Goal: Task Accomplishment & Management: Manage account settings

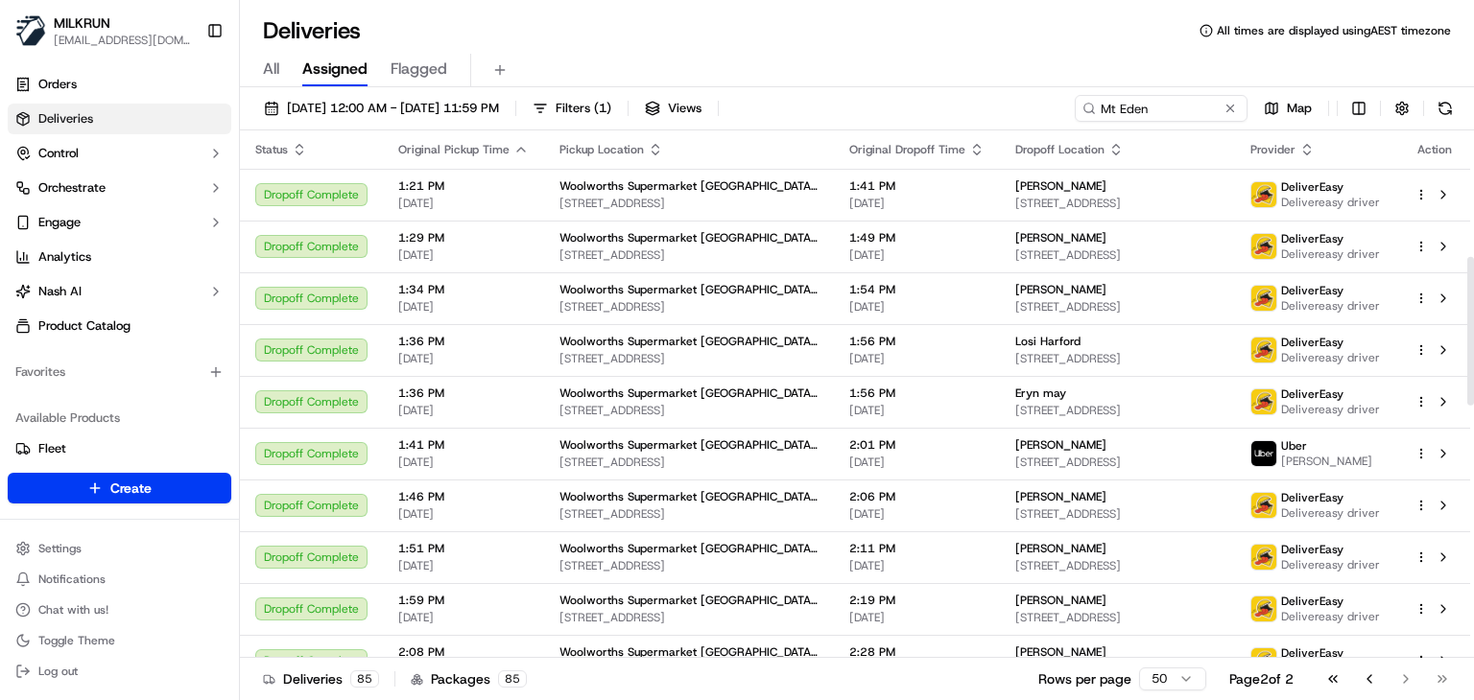
scroll to position [449, 0]
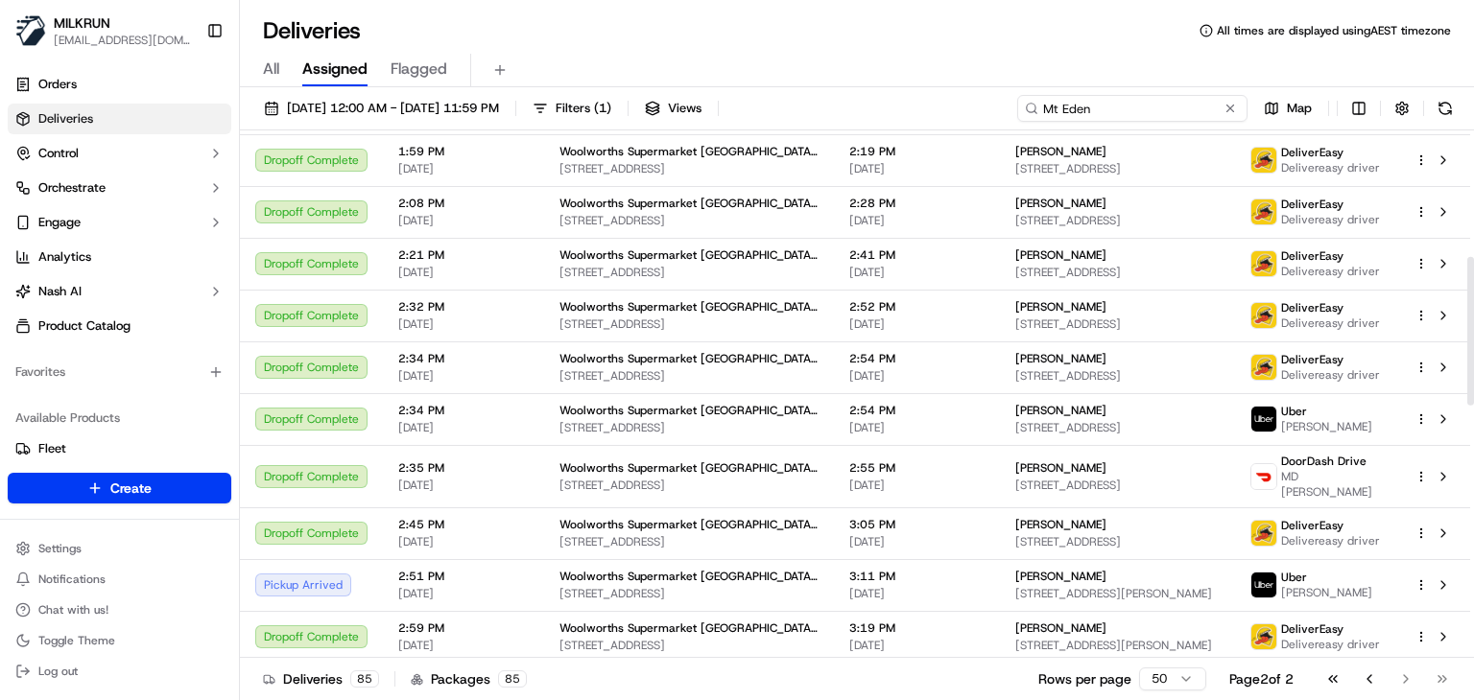
click at [1206, 105] on input "Mt Eden" at bounding box center [1132, 108] width 230 height 27
paste input "Balaclava"
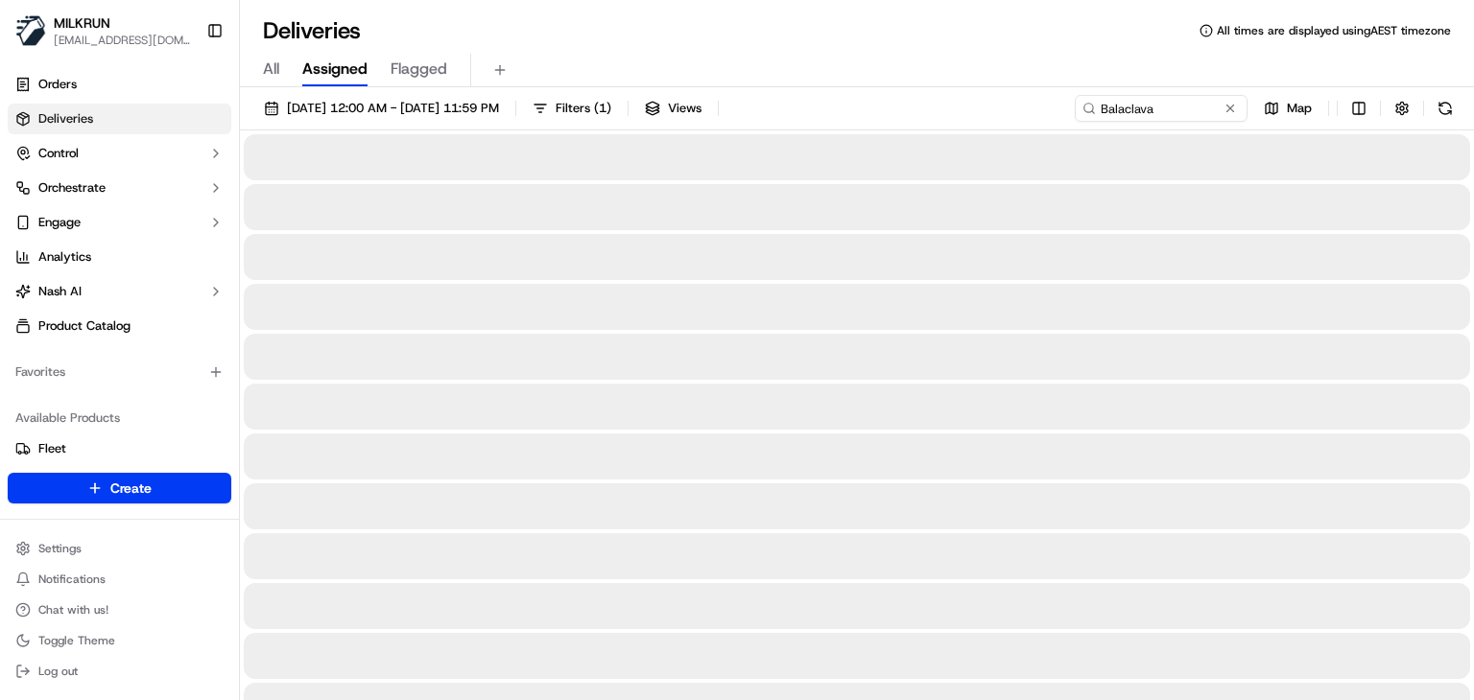
click at [1013, 51] on div "All Assigned Flagged" at bounding box center [857, 66] width 1234 height 41
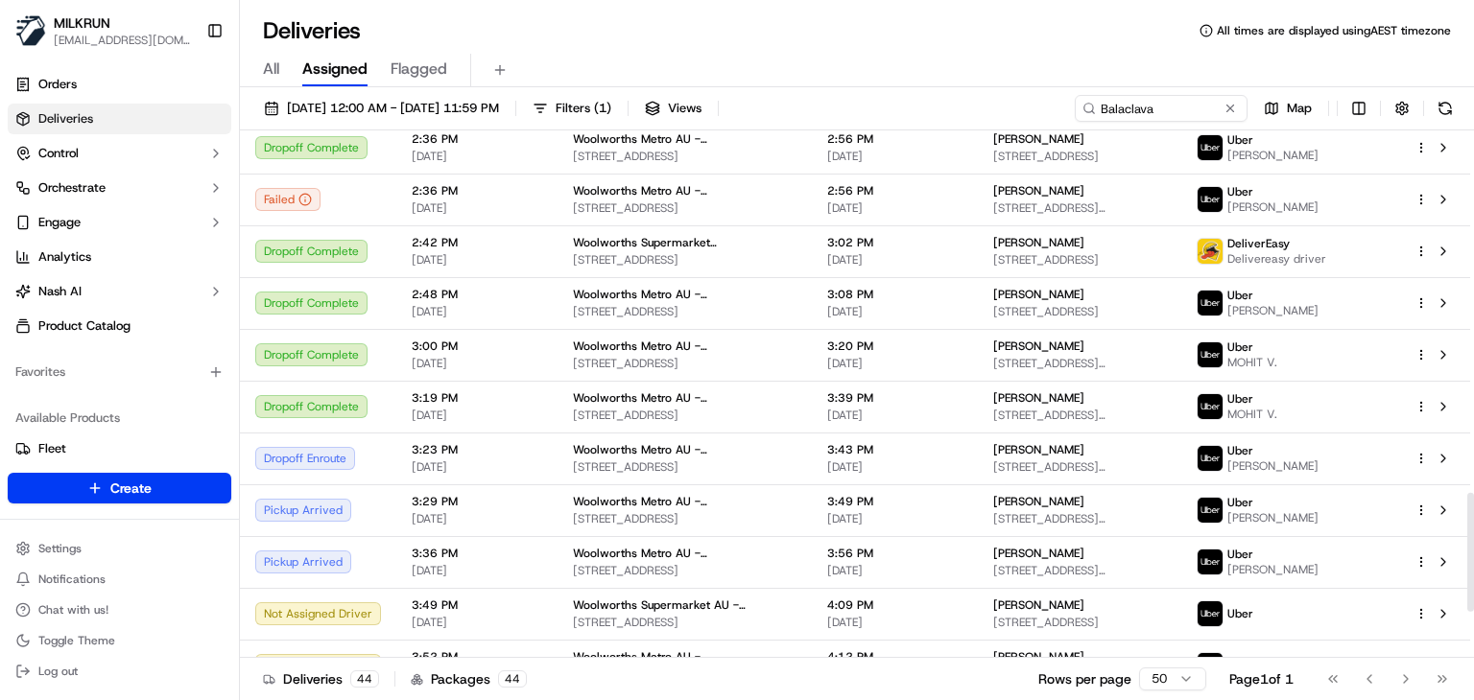
scroll to position [1821, 0]
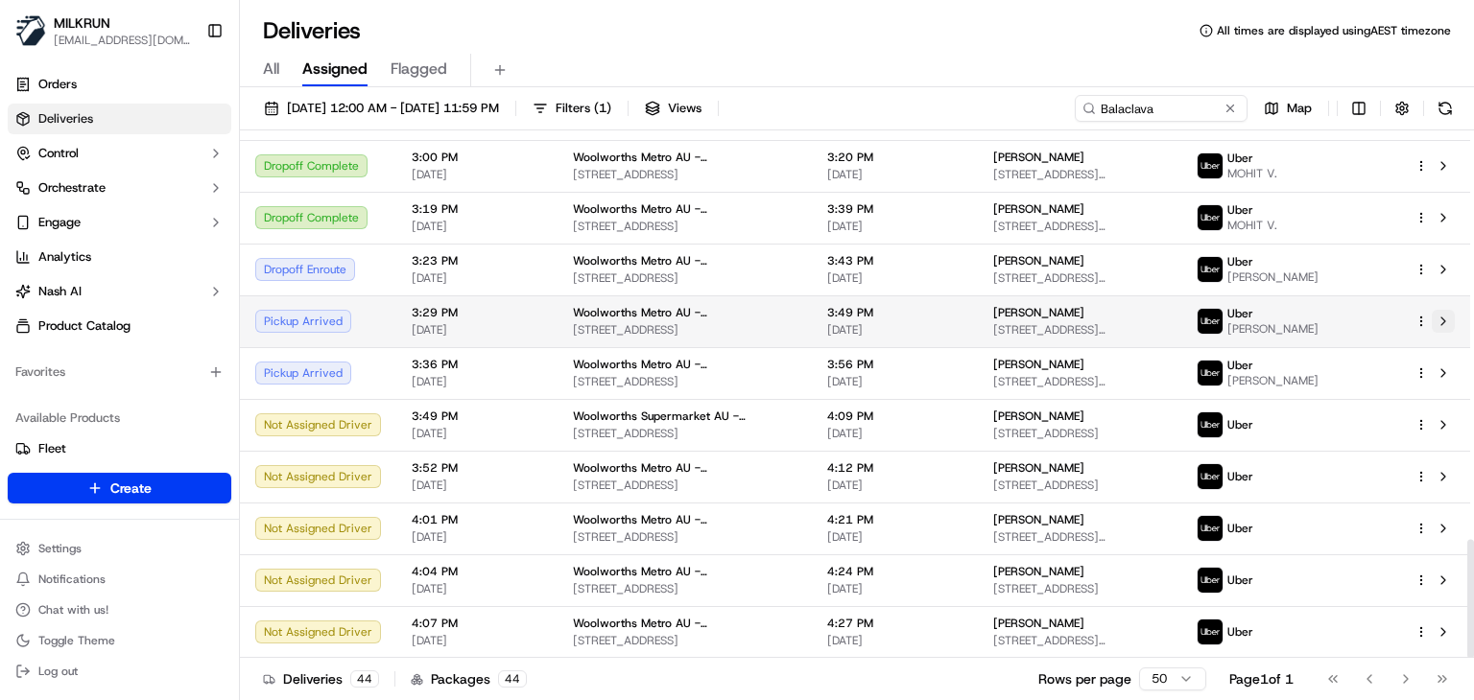
click at [1442, 321] on button at bounding box center [1443, 321] width 23 height 23
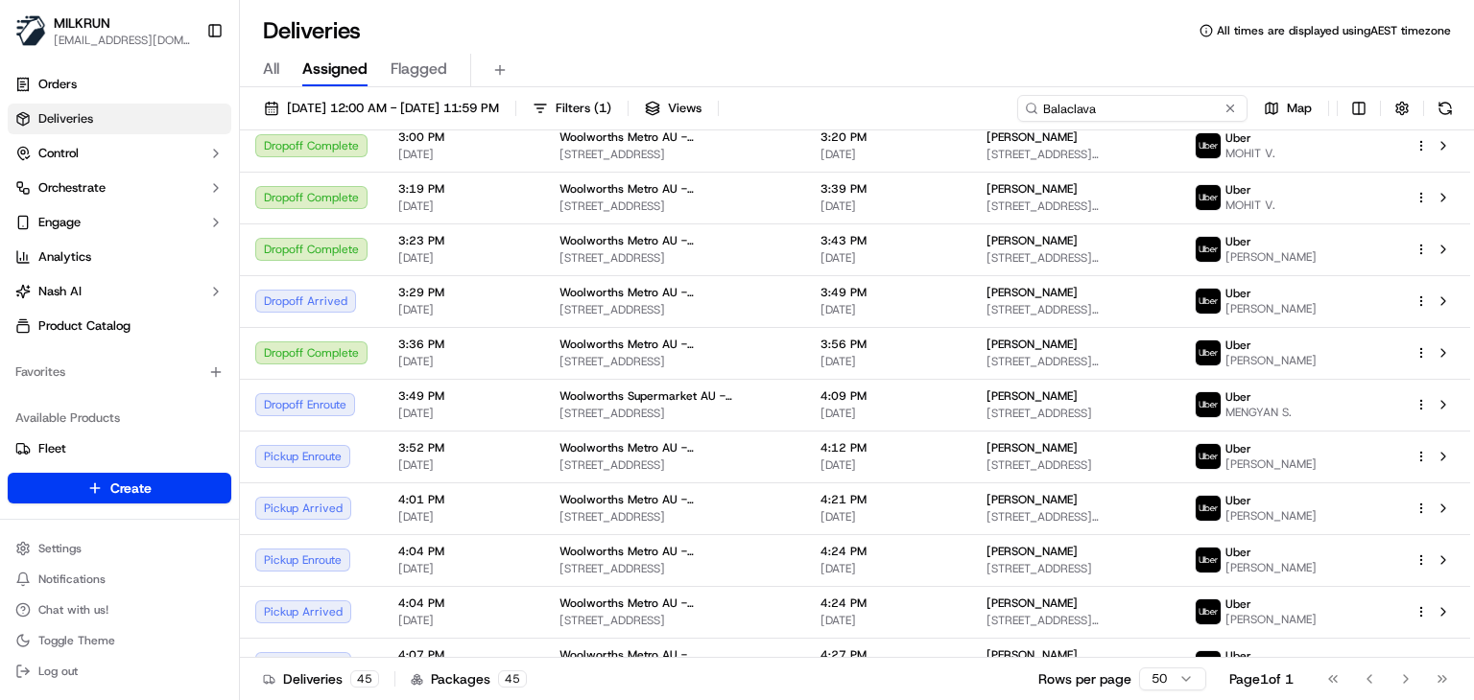
click at [1170, 117] on input "Balaclava" at bounding box center [1132, 108] width 230 height 27
paste input "Lidcombe"
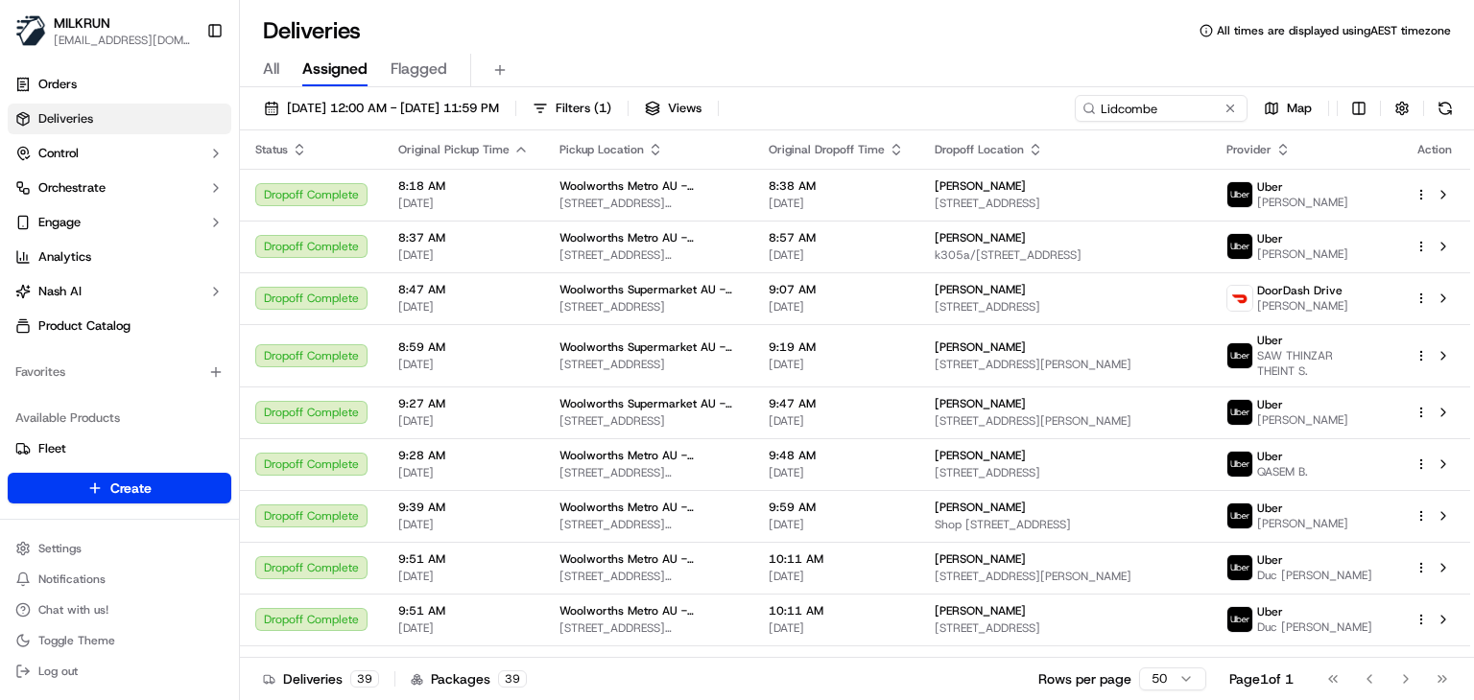
click at [806, 43] on div "Deliveries All times are displayed using AEST timezone" at bounding box center [857, 30] width 1234 height 31
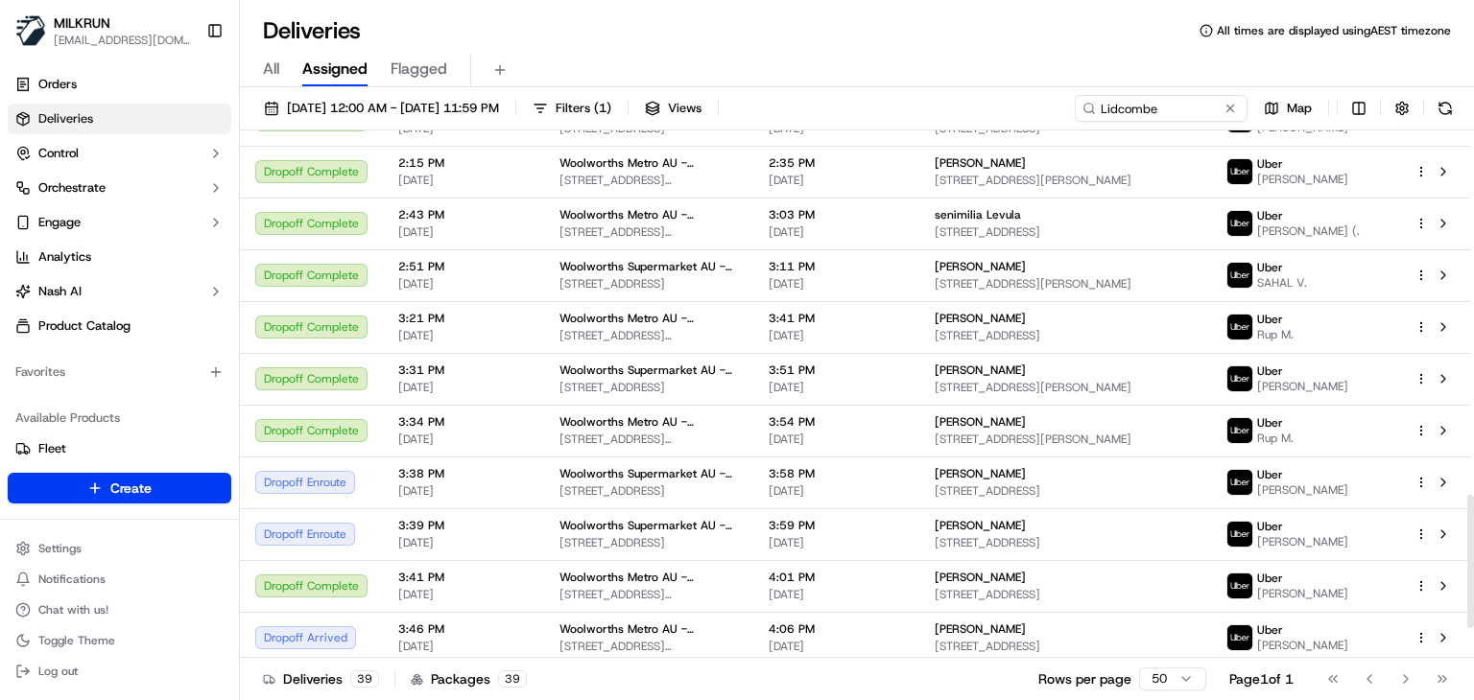
scroll to position [1562, 0]
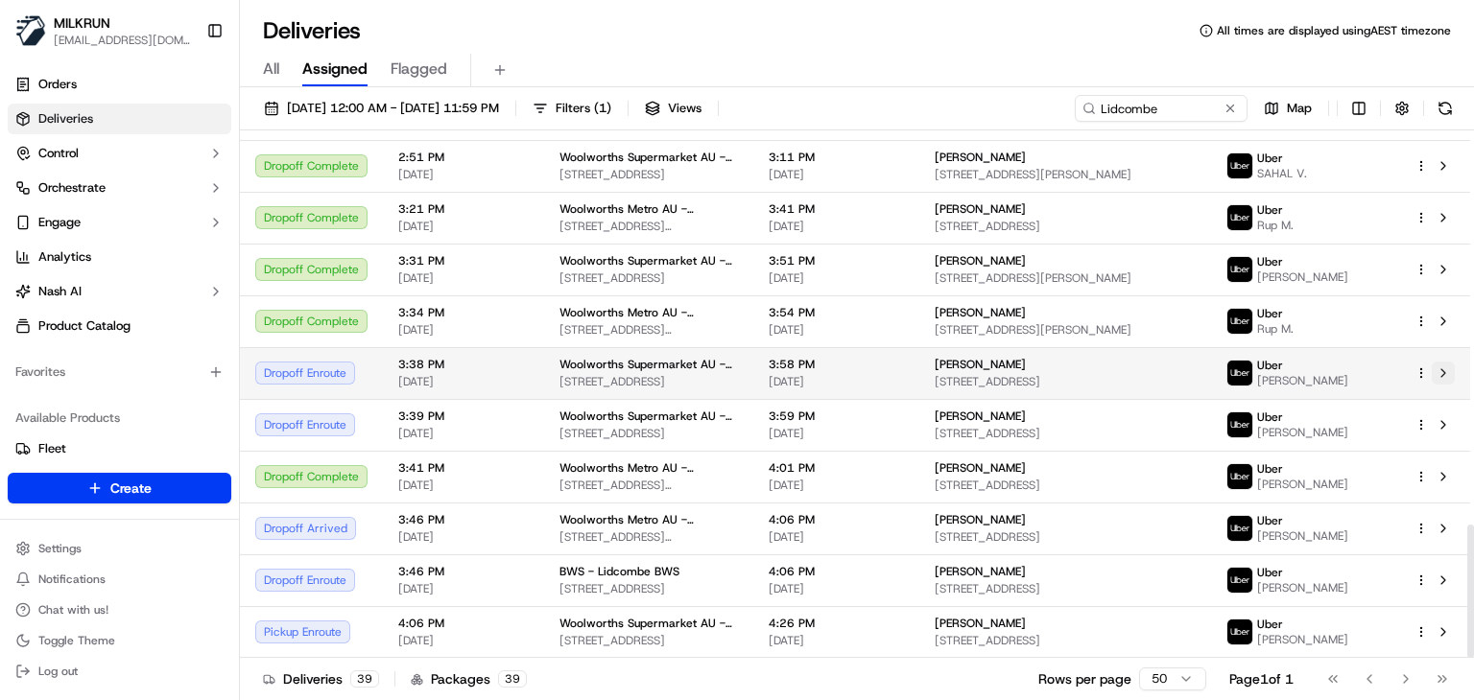
click at [1446, 364] on button at bounding box center [1443, 373] width 23 height 23
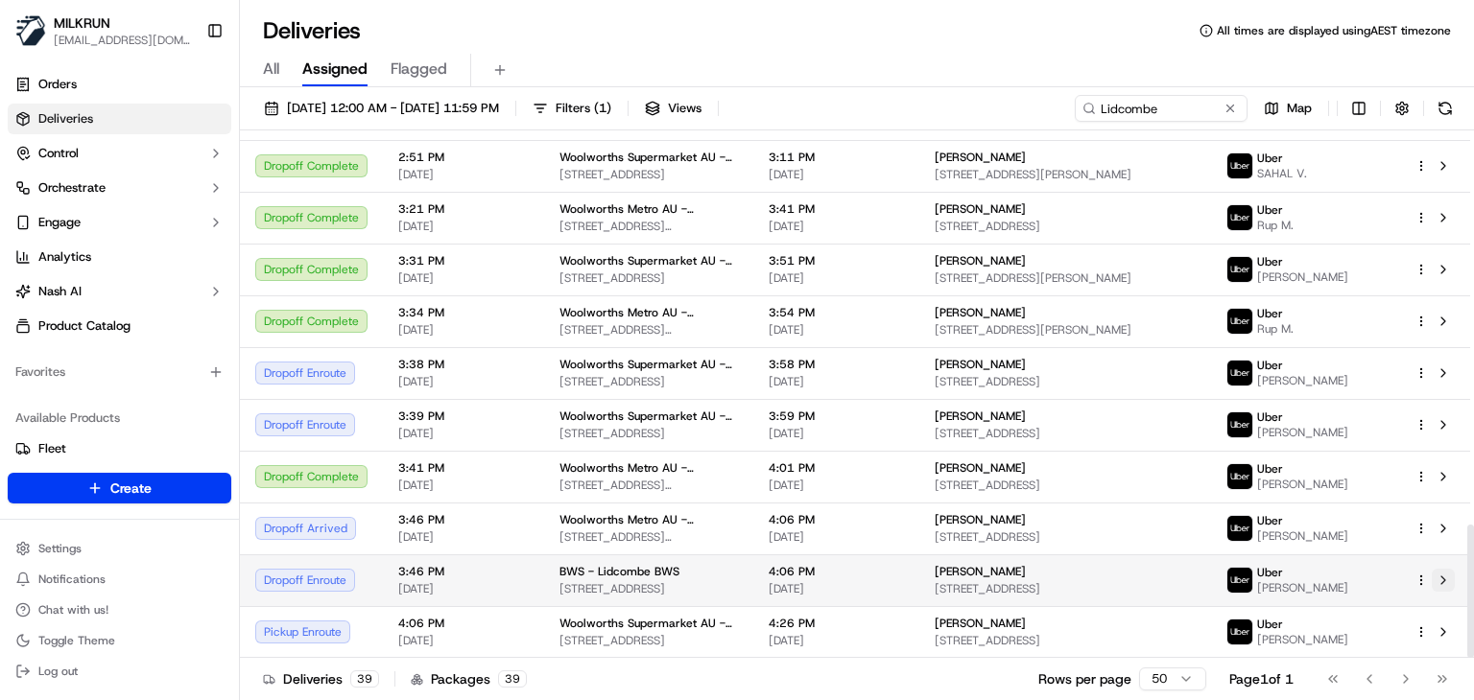
click at [1447, 587] on button at bounding box center [1443, 580] width 23 height 23
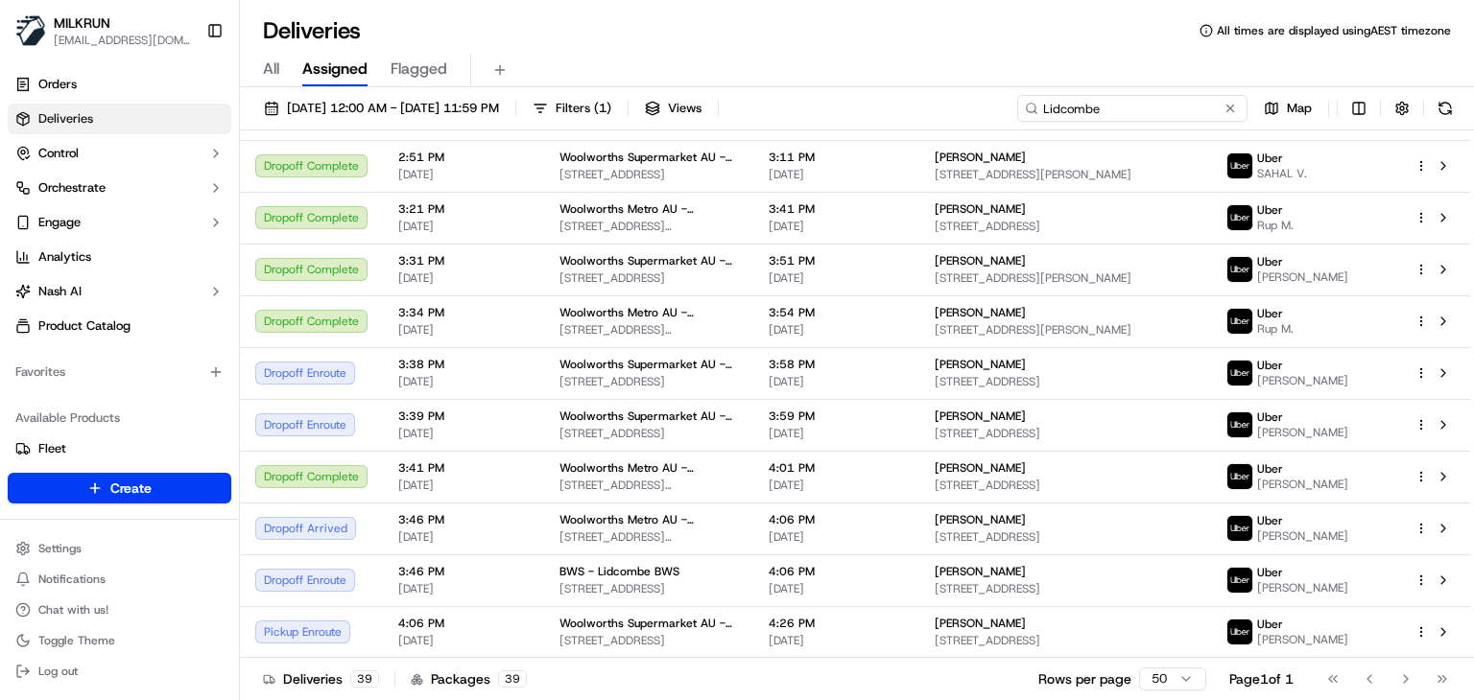
click at [1167, 111] on input "Lidcombe" at bounding box center [1132, 108] width 230 height 27
paste input "The District"
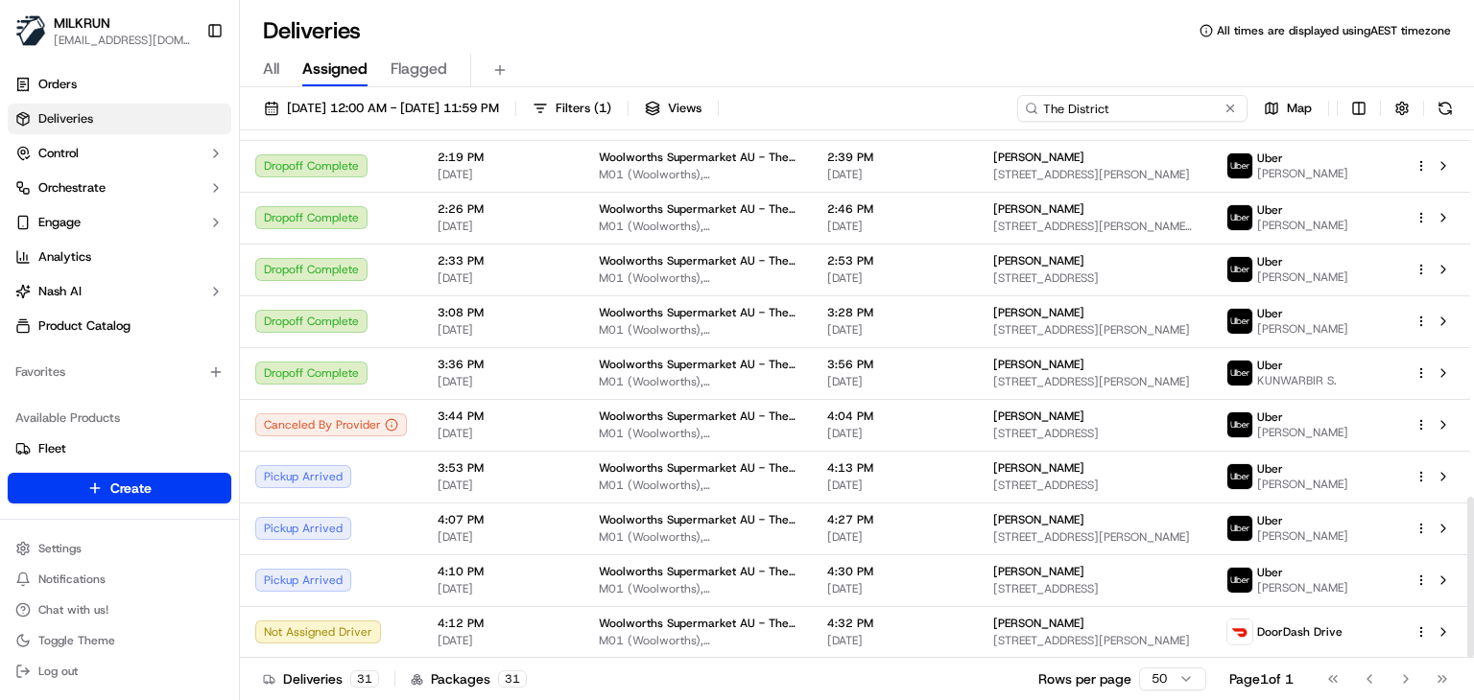
scroll to position [1199, 0]
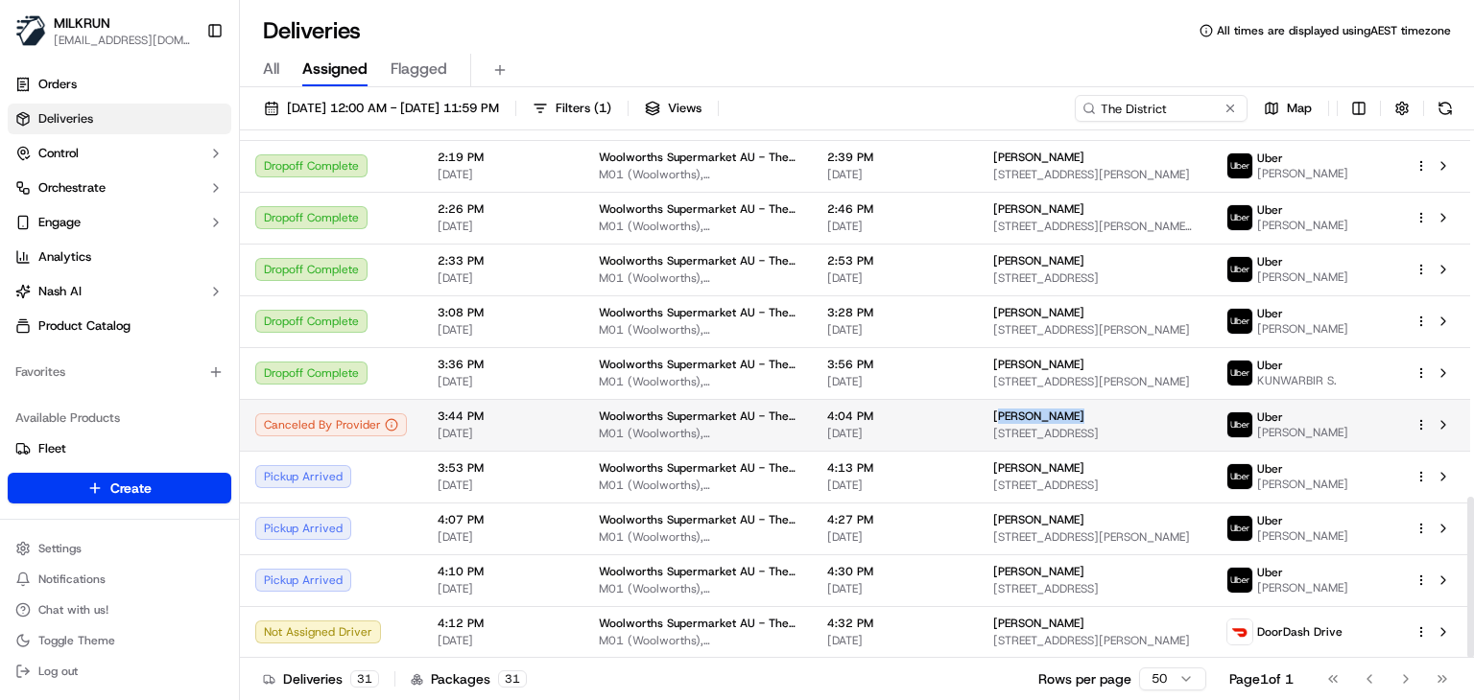
drag, startPoint x: 1128, startPoint y: 389, endPoint x: 1028, endPoint y: 385, distance: 100.8
click at [1028, 399] on td "Mathew Nguyen 20 Beaurepaire Parade, Footscray, VIC 3011, AU" at bounding box center [1094, 425] width 233 height 52
copy span "Mathew Nguyen"
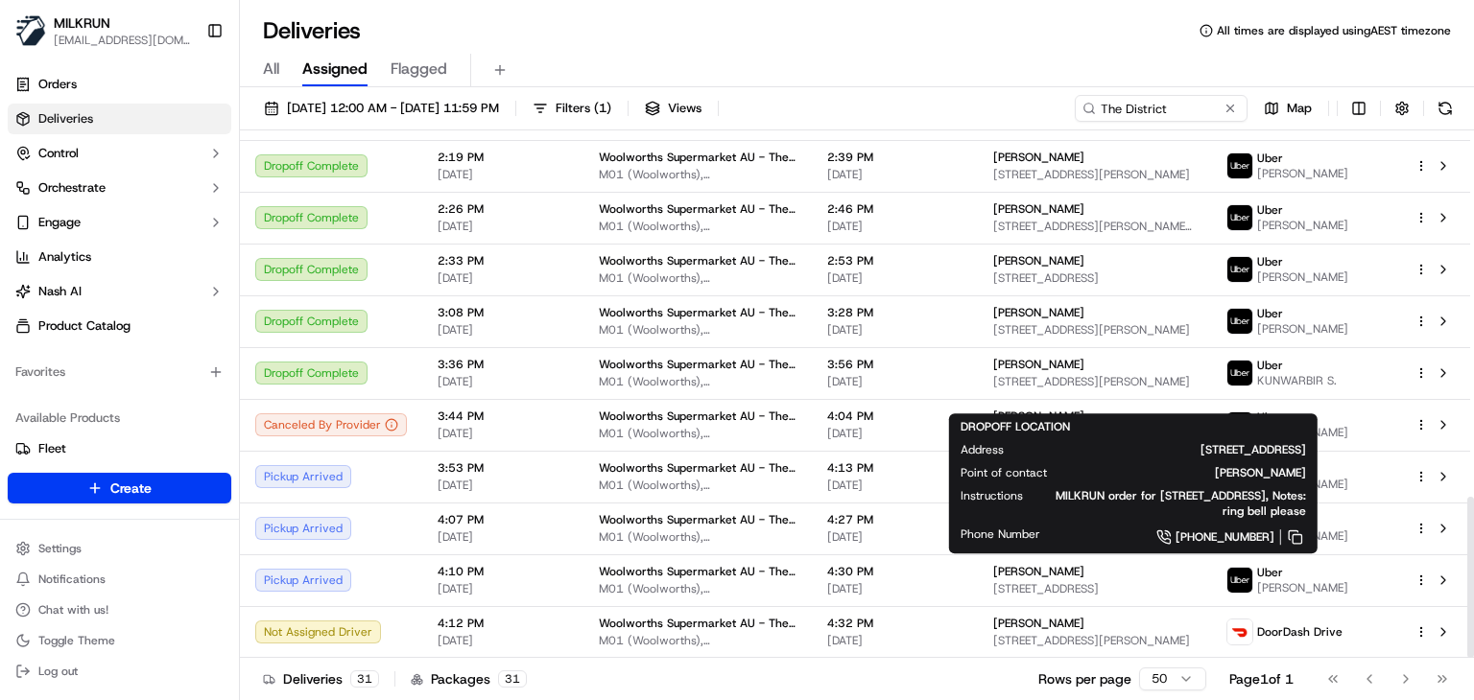
click at [972, 42] on div "Deliveries All times are displayed using AEST timezone" at bounding box center [857, 30] width 1234 height 31
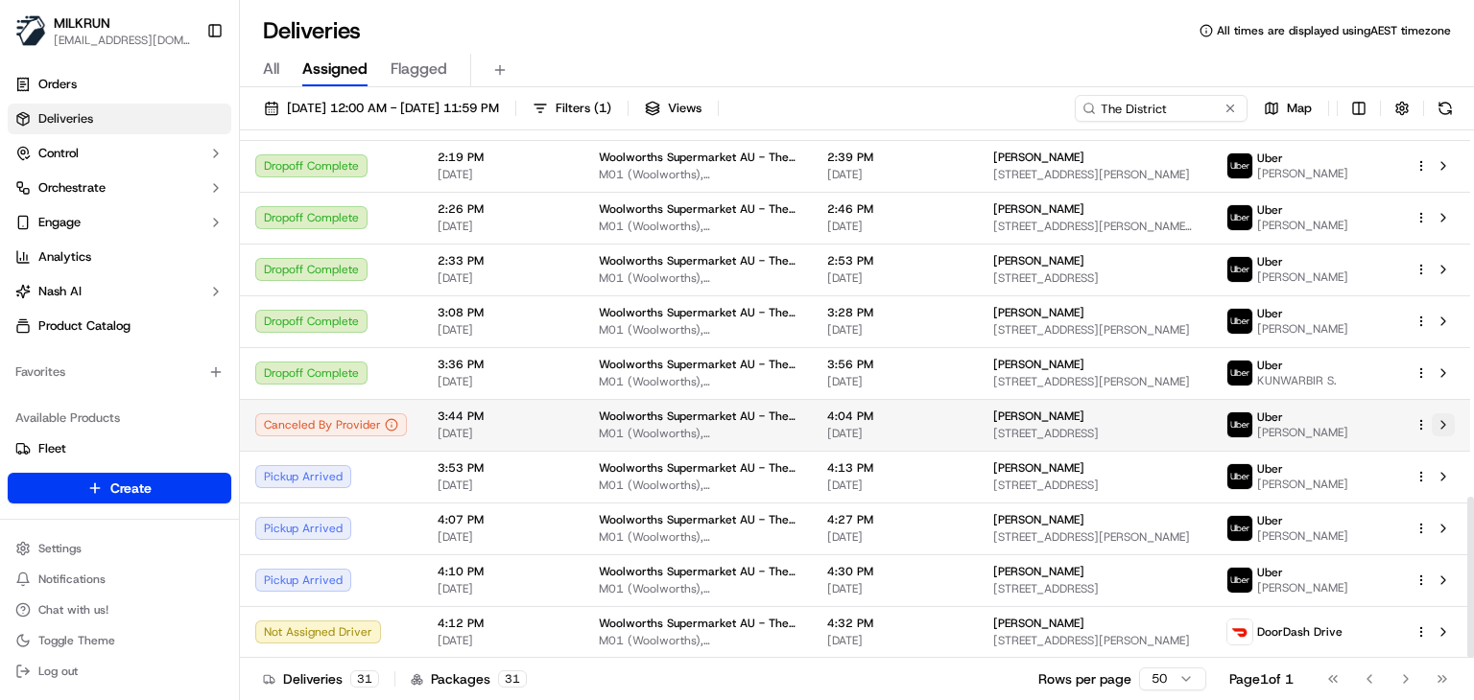
click at [1435, 414] on button at bounding box center [1443, 425] width 23 height 23
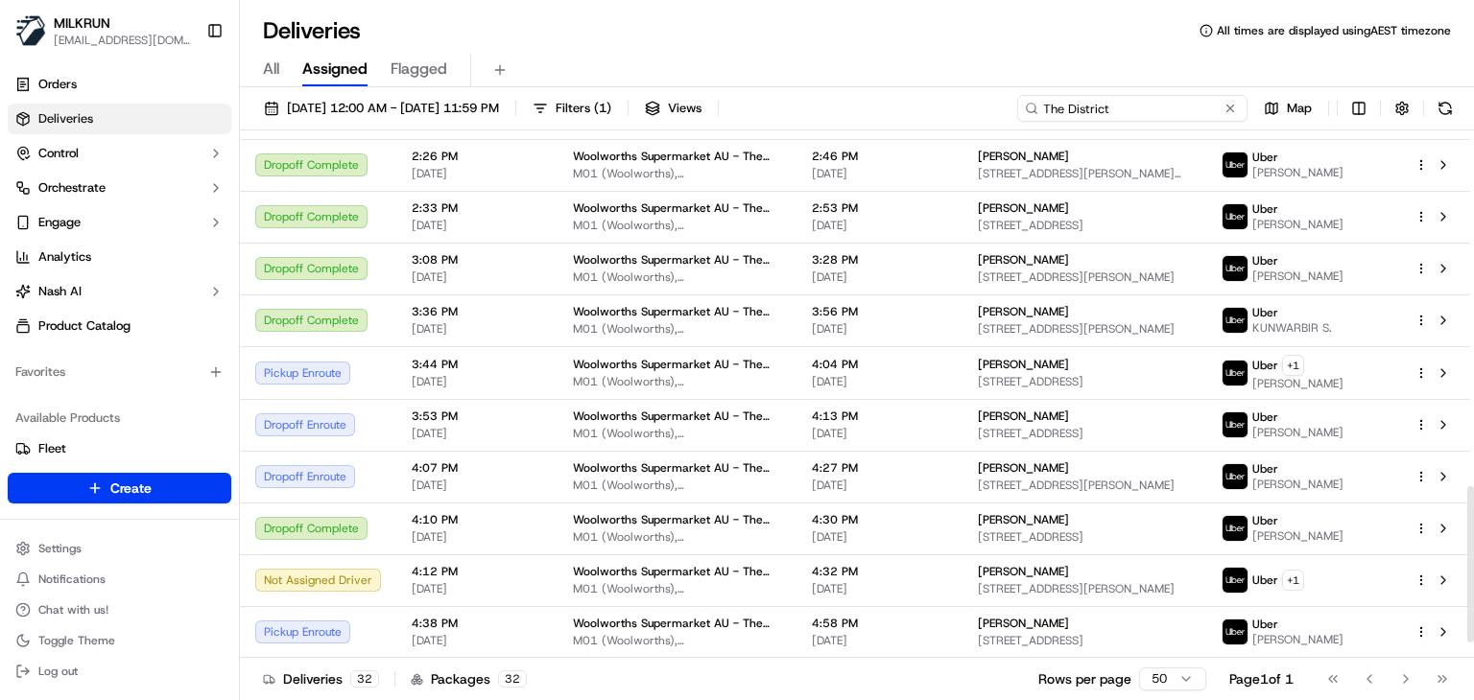
click at [1196, 107] on input "The District" at bounding box center [1132, 108] width 230 height 27
paste input "Balaclava"
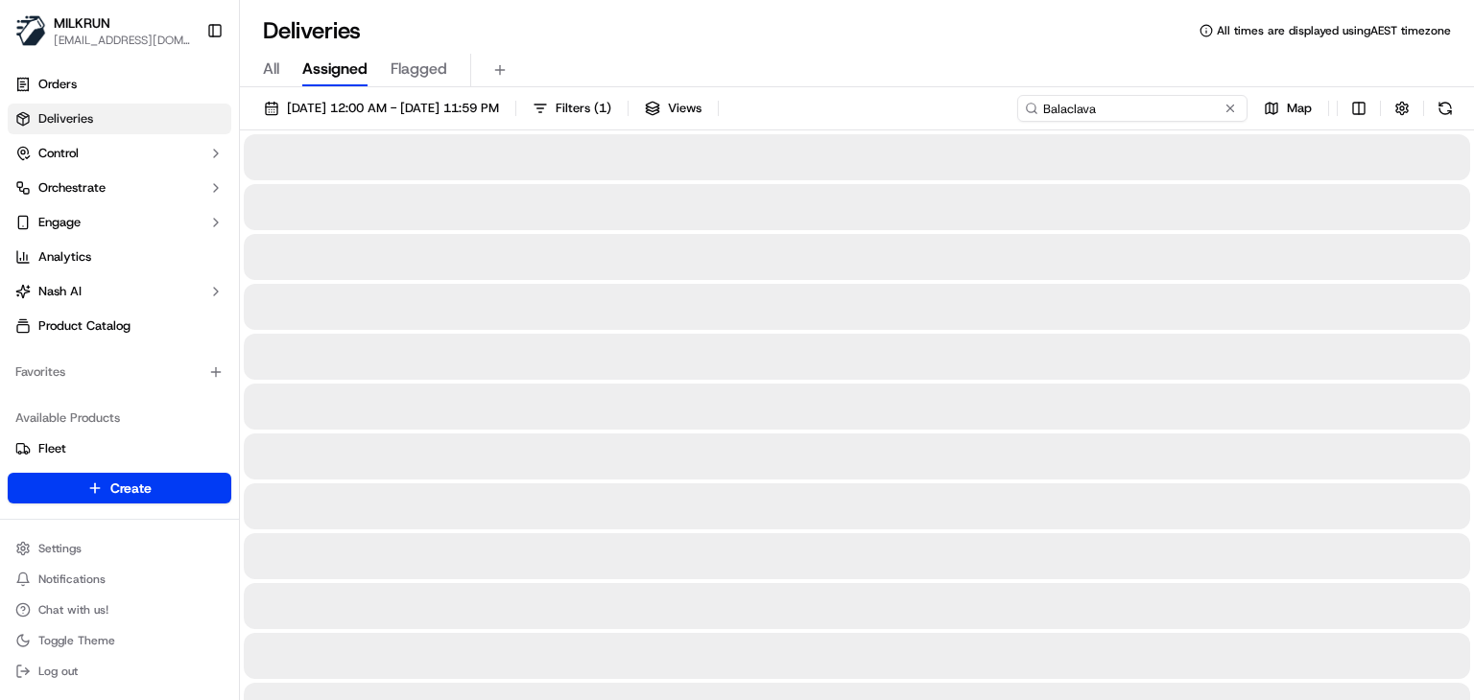
type input "Balaclava"
click at [905, 60] on div "All Assigned Flagged" at bounding box center [857, 71] width 1234 height 34
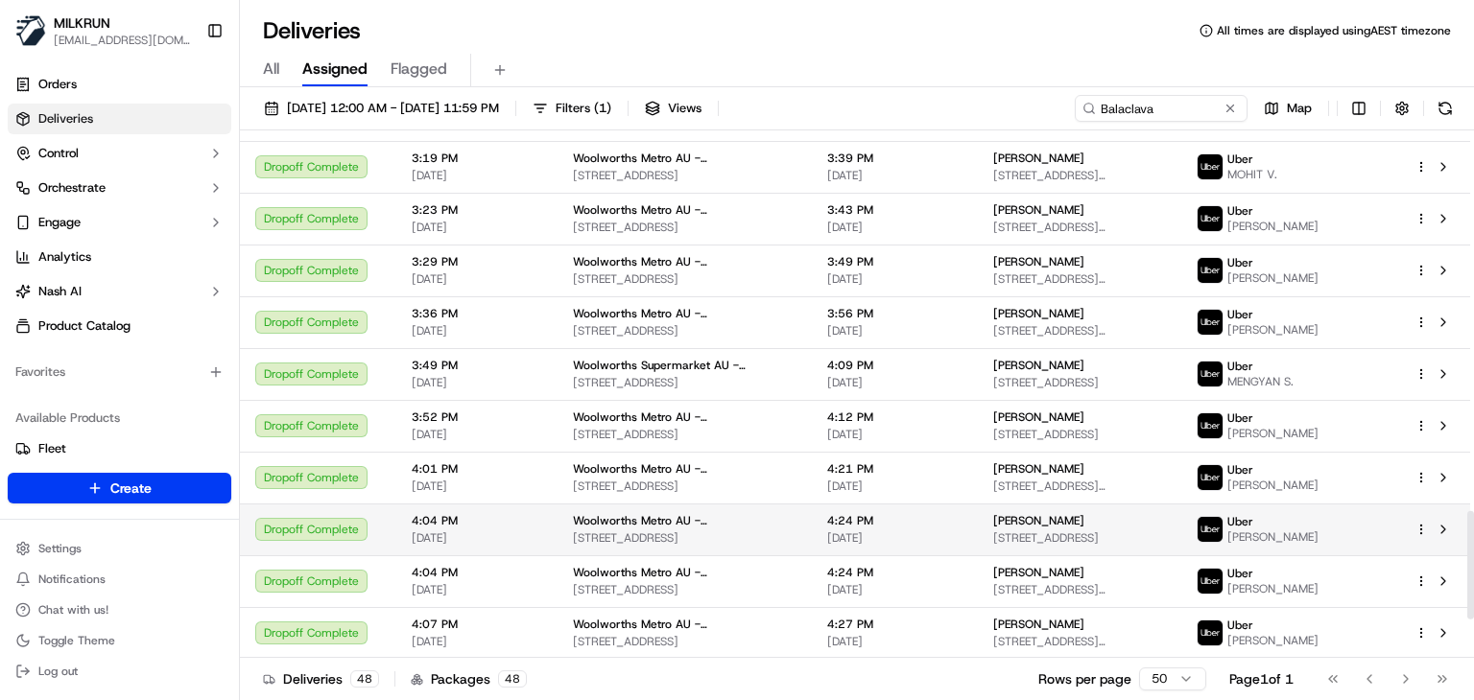
scroll to position [1851, 0]
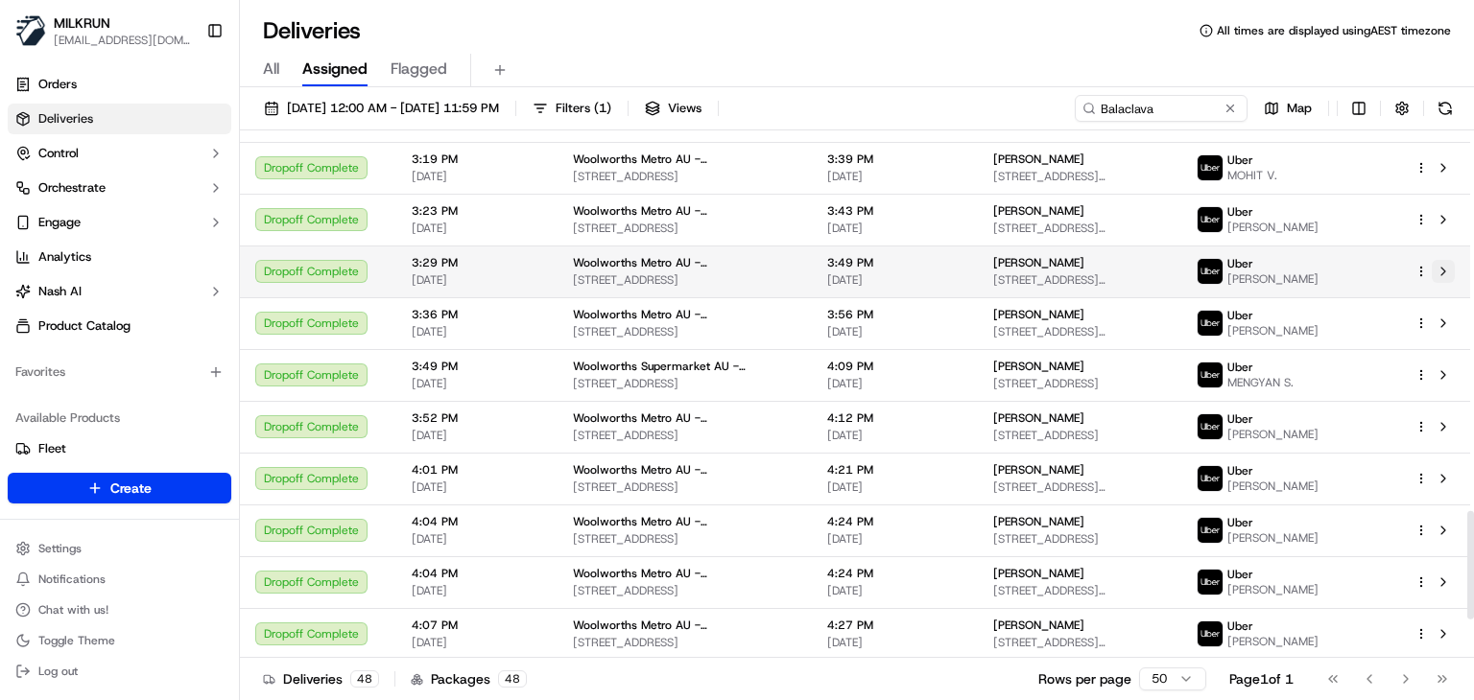
click at [1440, 283] on button at bounding box center [1443, 271] width 23 height 23
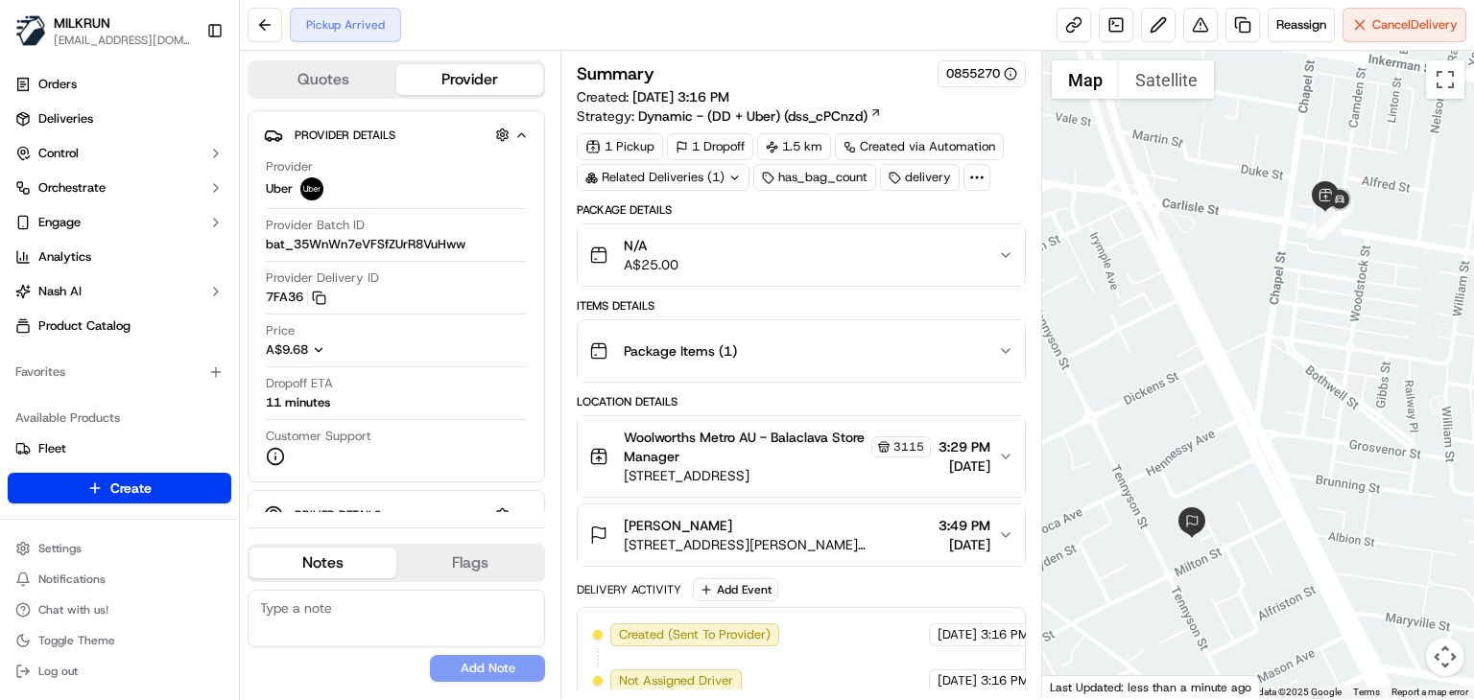
scroll to position [244, 0]
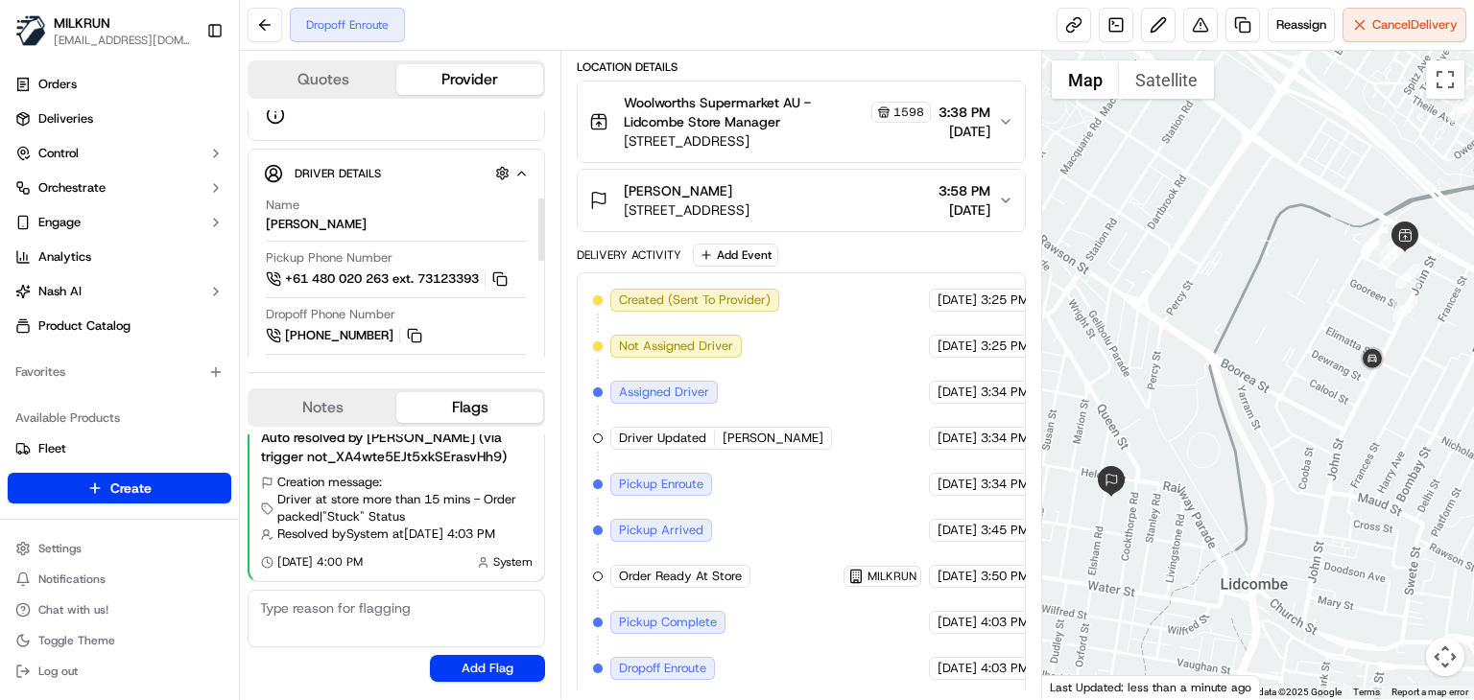
scroll to position [344, 0]
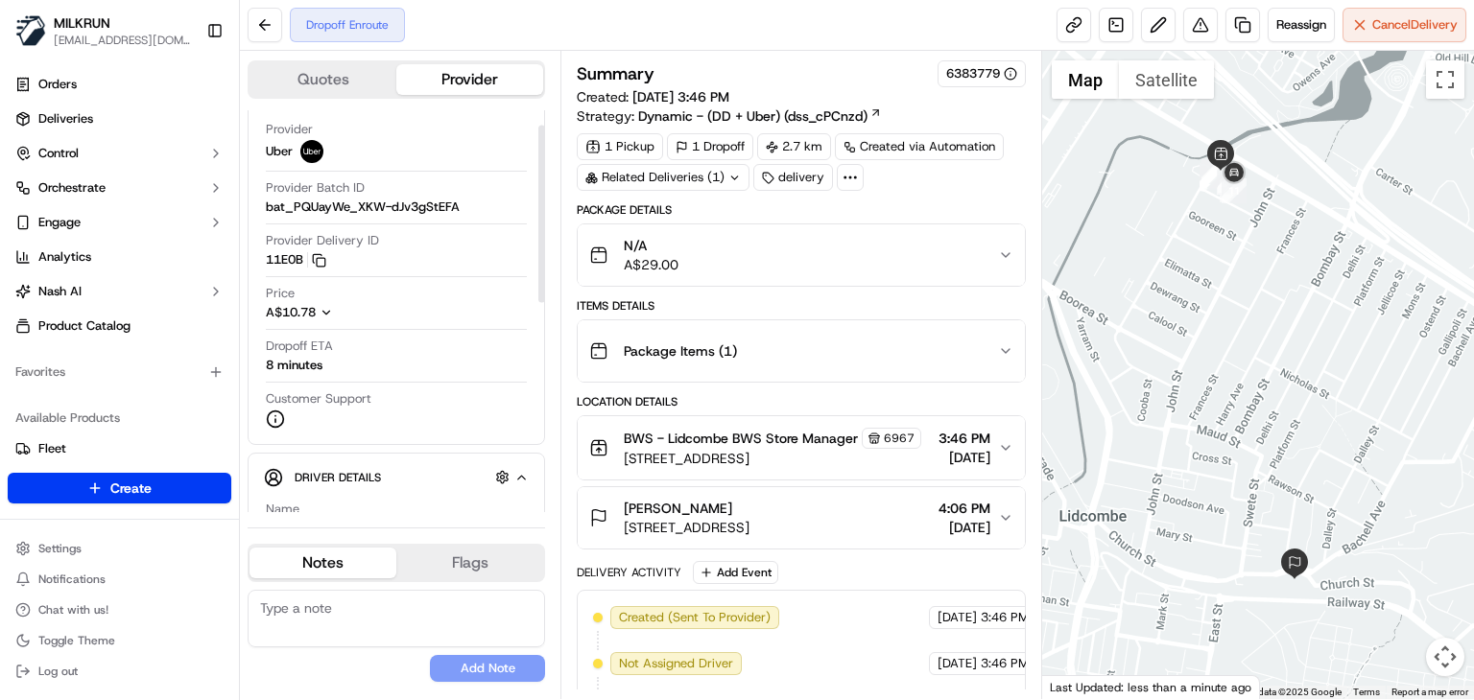
scroll to position [33, 0]
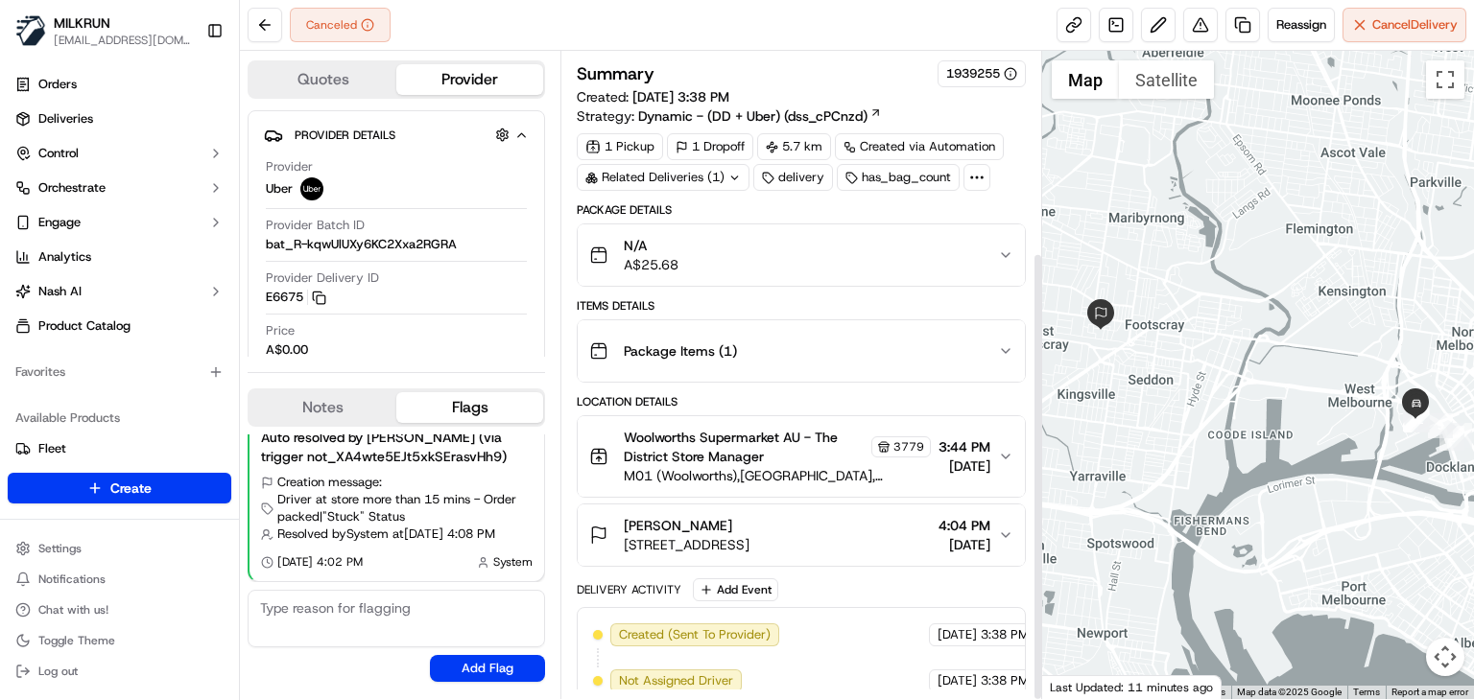
scroll to position [289, 0]
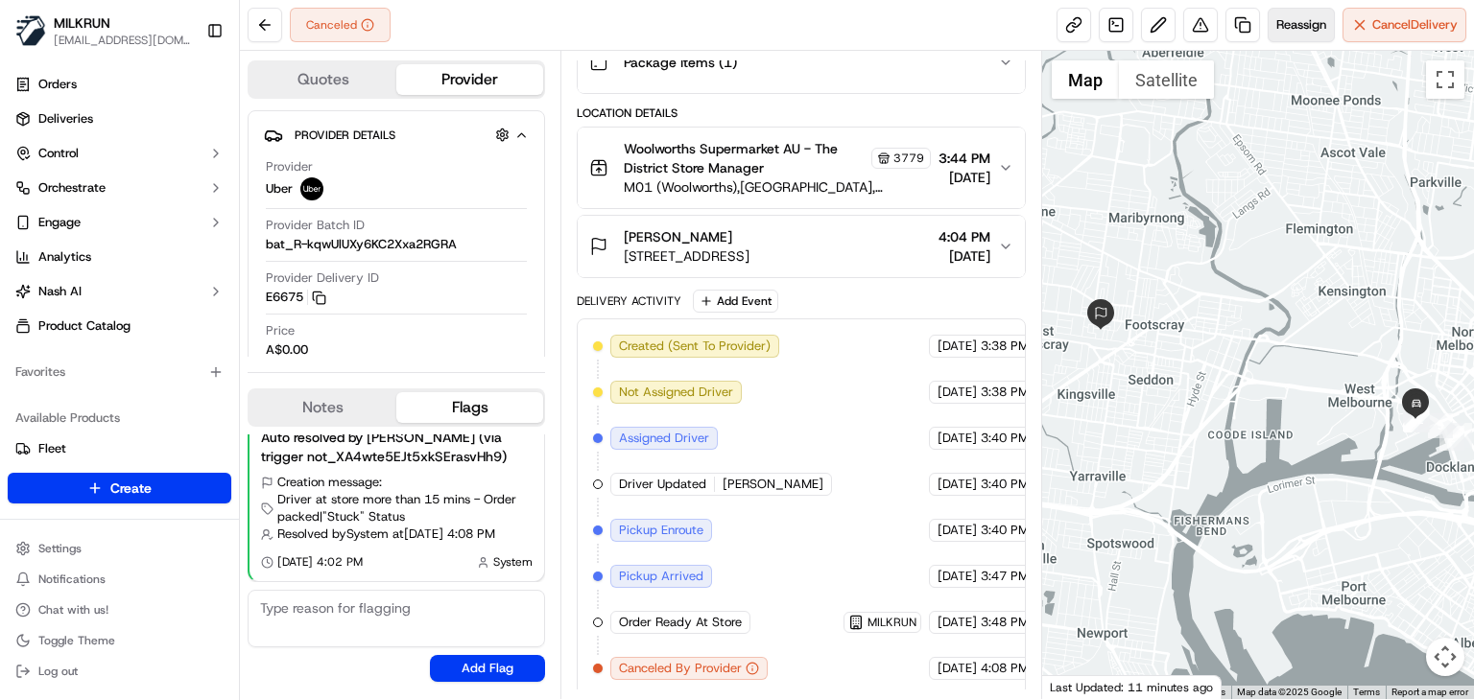
click at [1290, 26] on span "Reassign" at bounding box center [1301, 24] width 50 height 17
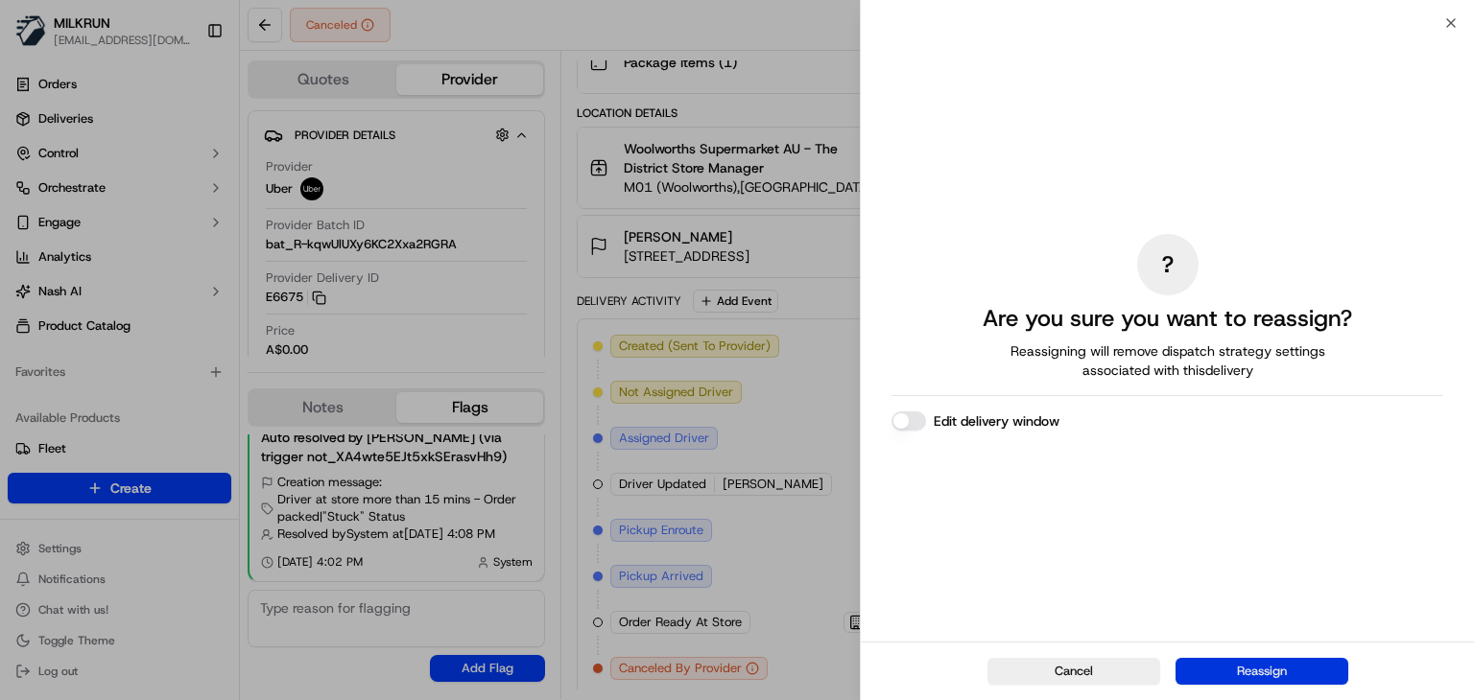
click at [1219, 677] on button "Reassign" at bounding box center [1261, 671] width 173 height 27
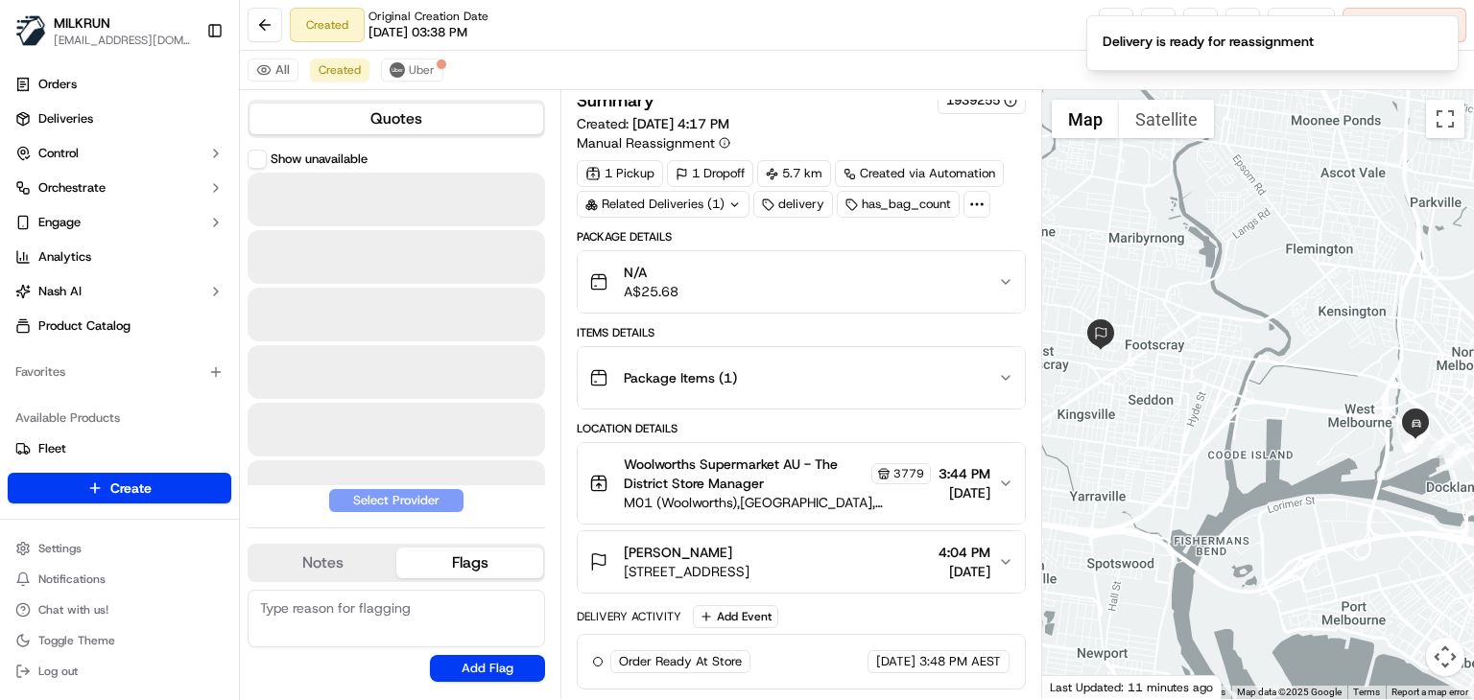
scroll to position [10, 0]
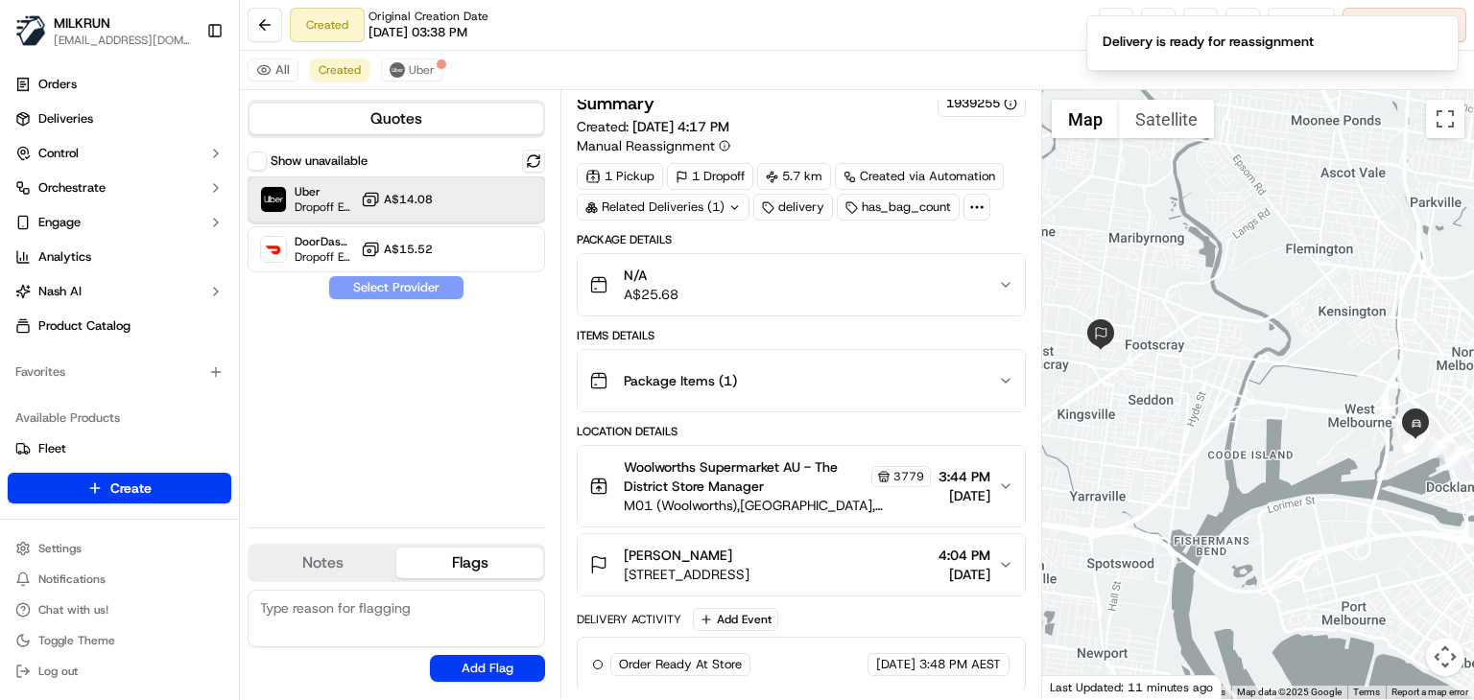
click at [446, 188] on div "Uber Dropoff ETA 42 minutes A$14.08" at bounding box center [396, 200] width 297 height 46
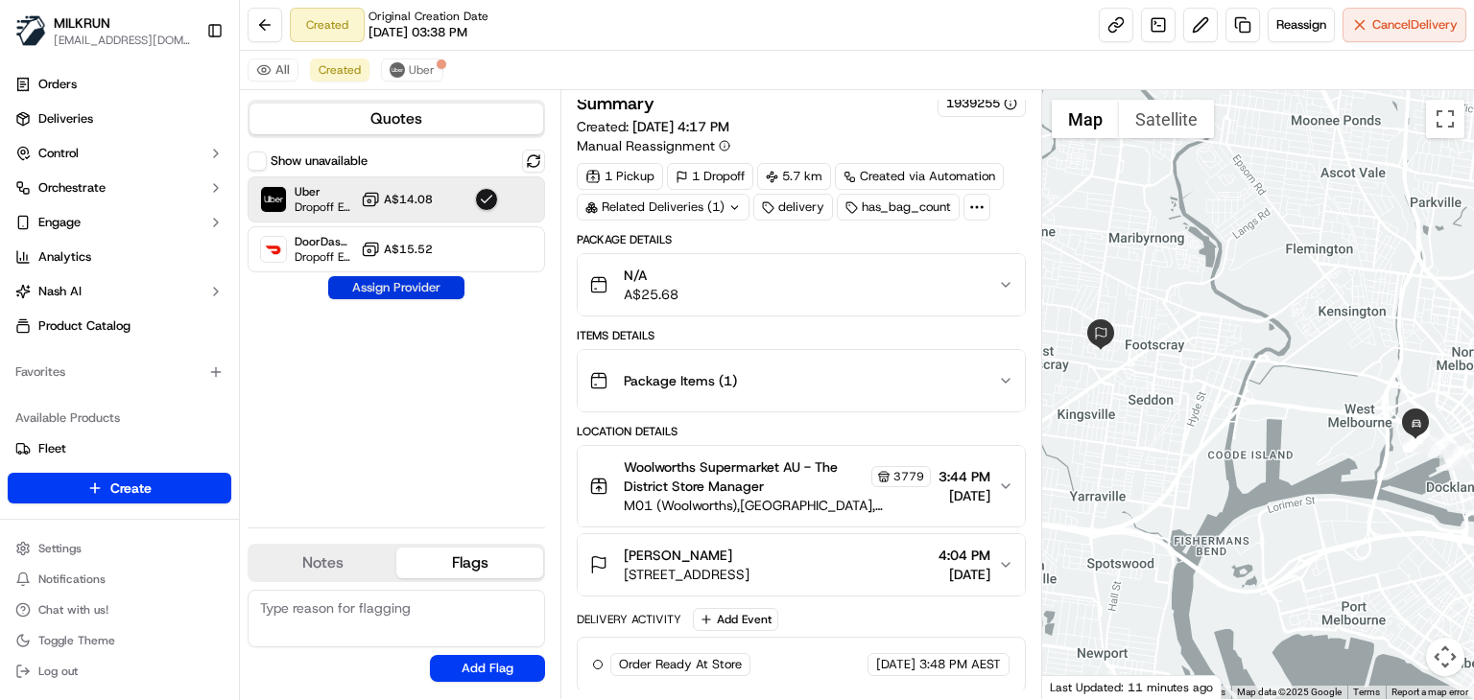
click at [457, 284] on button "Assign Provider" at bounding box center [396, 287] width 136 height 23
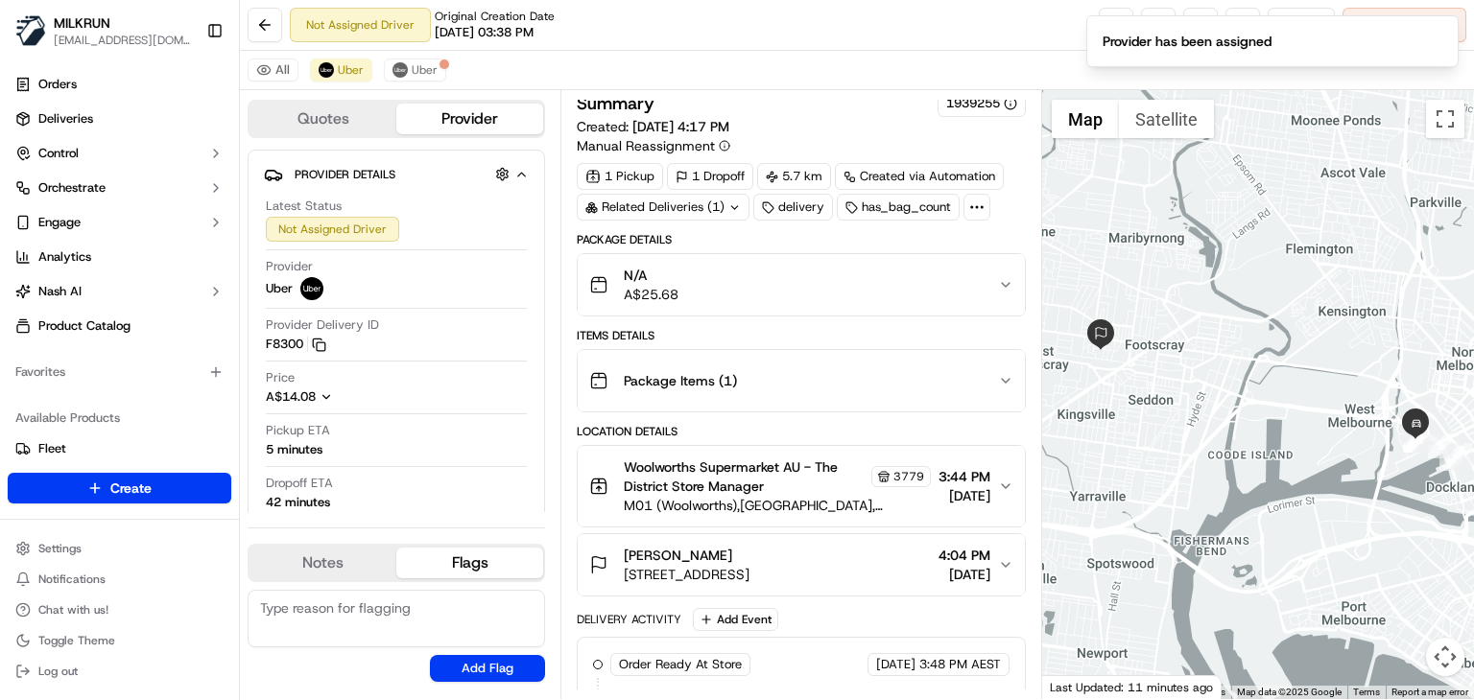
scroll to position [101, 0]
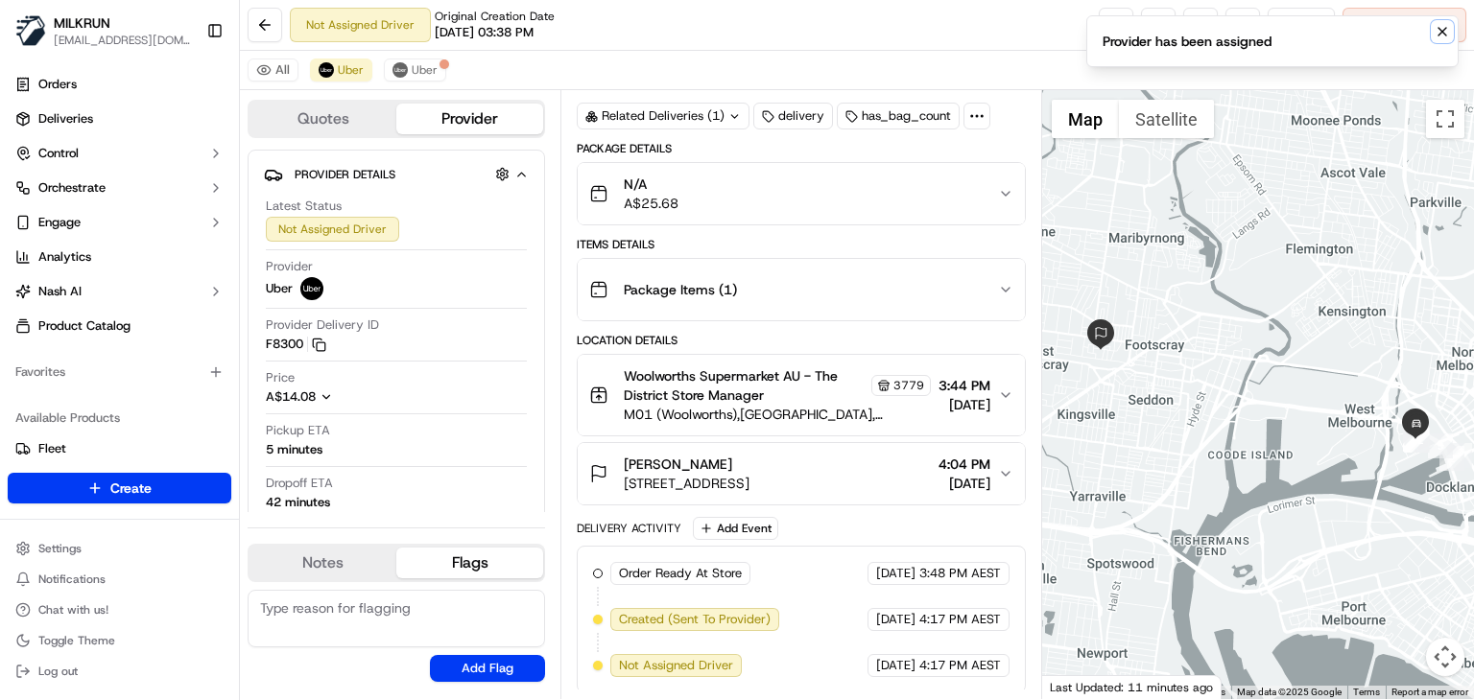
click at [1443, 36] on icon "Notifications (F8)" at bounding box center [1441, 31] width 15 height 15
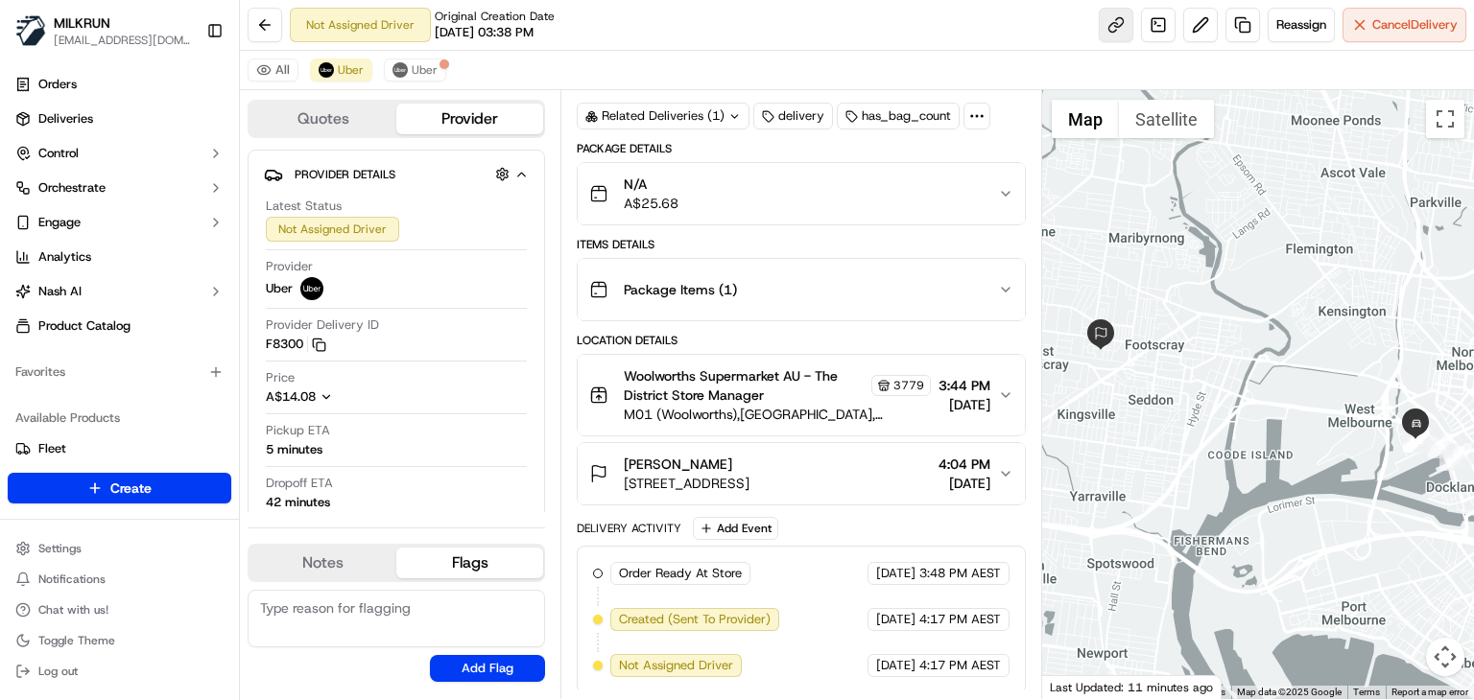
click at [1117, 18] on link at bounding box center [1116, 25] width 35 height 35
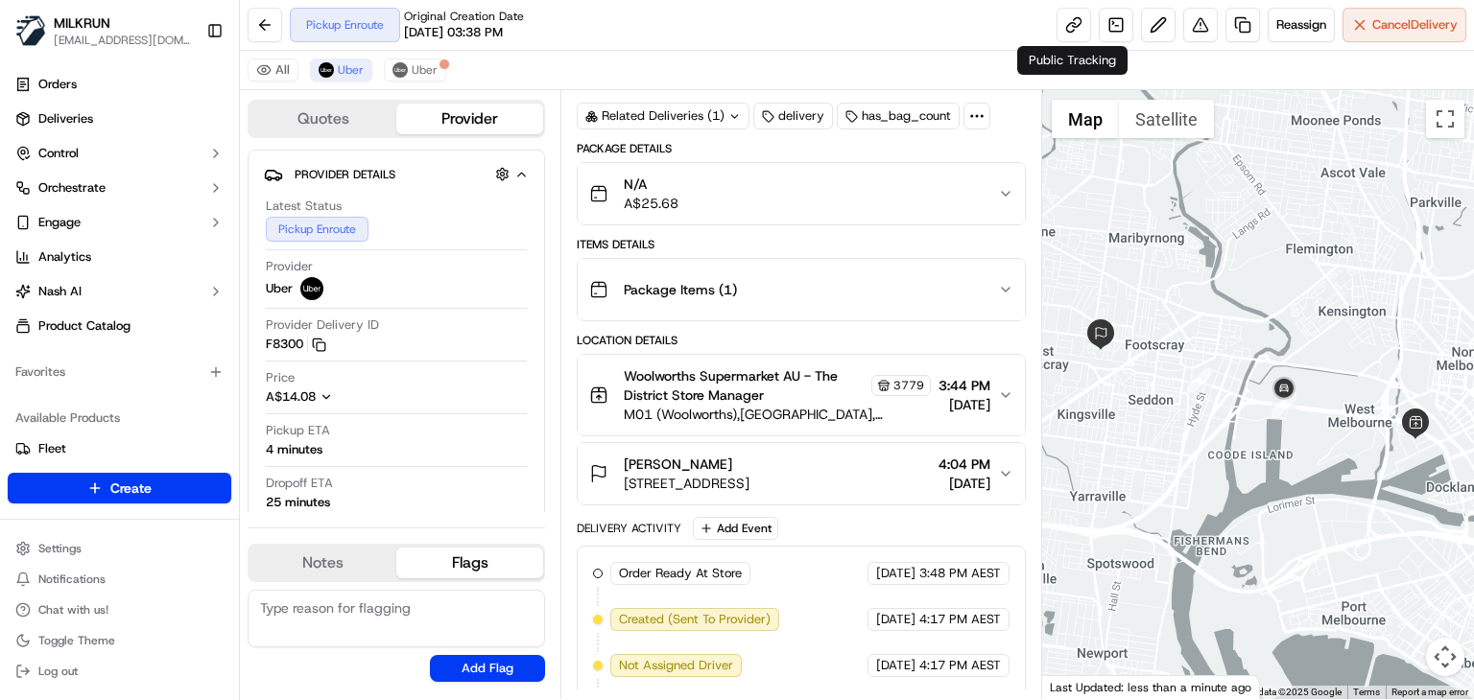
scroll to position [238, 0]
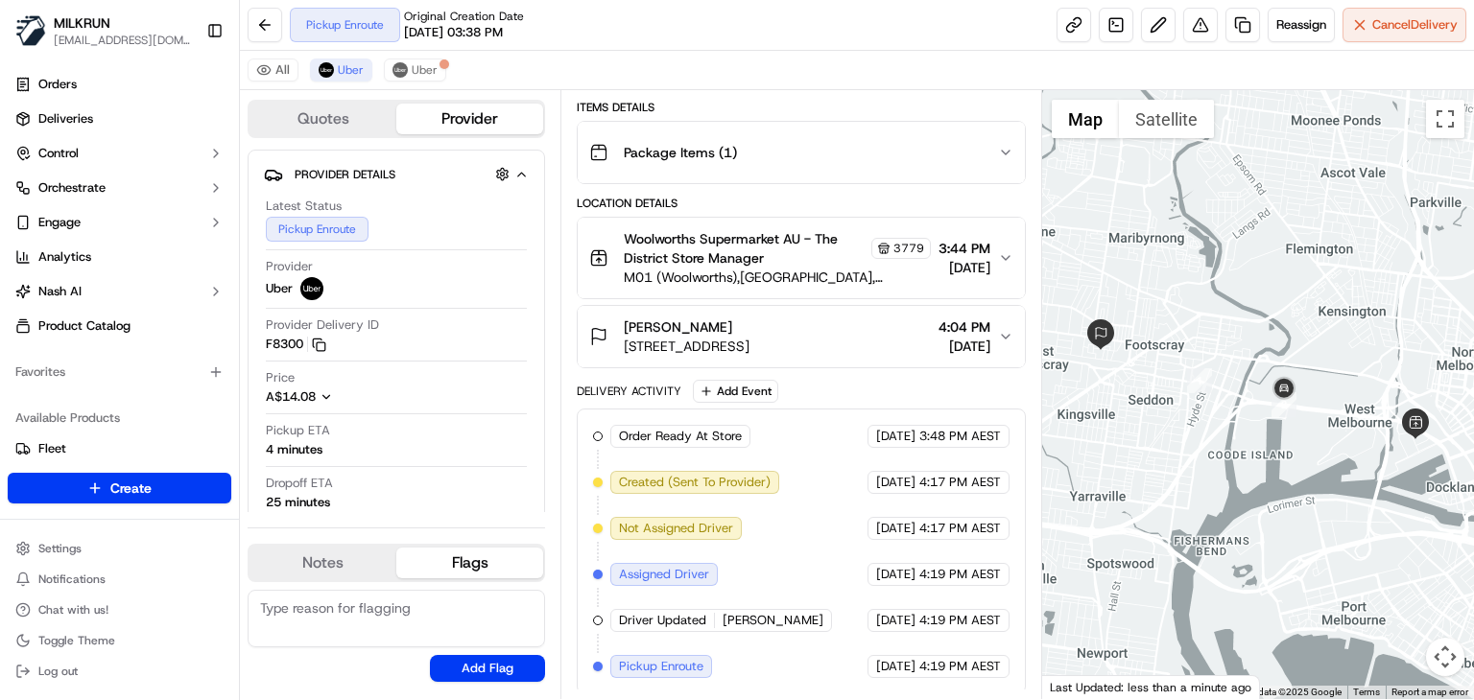
click at [792, 367] on div "Package Details N/A A$25.68 Items Details Package Items ( 1 ) Location Details …" at bounding box center [801, 349] width 449 height 691
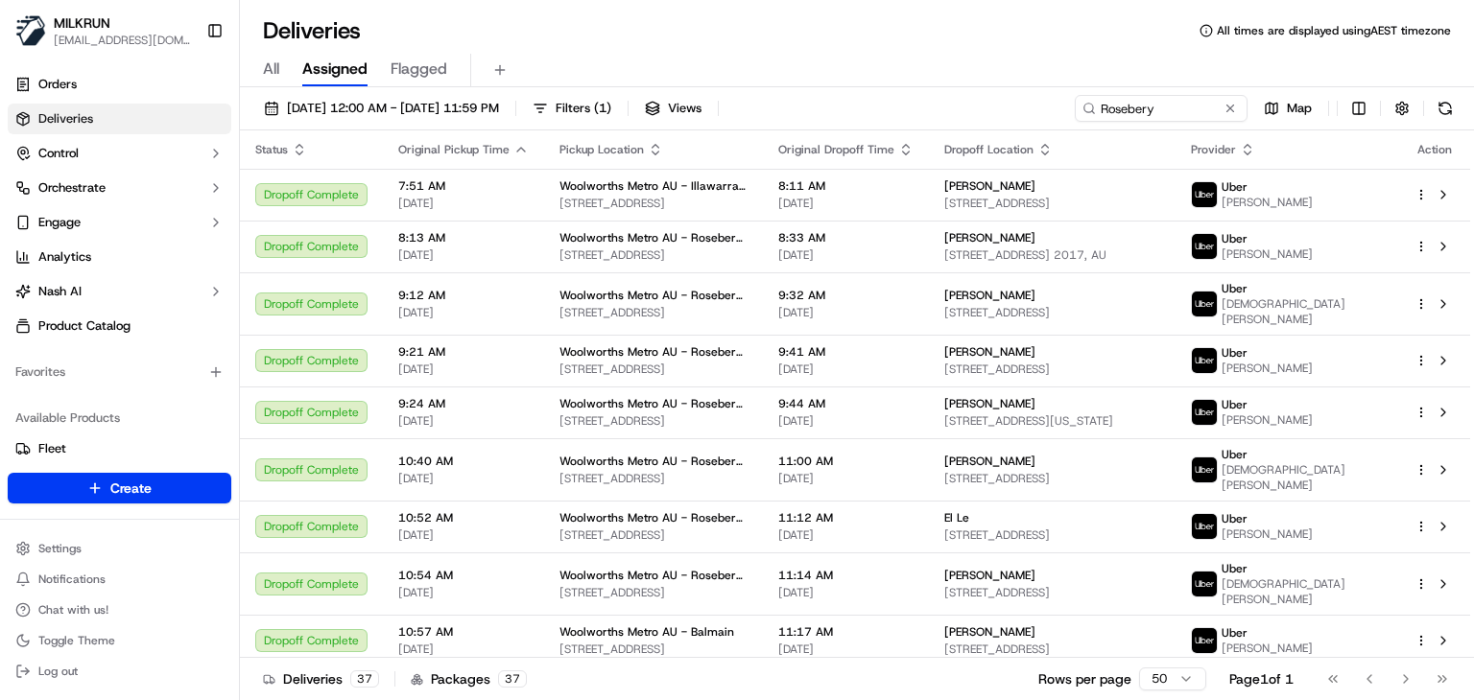
scroll to position [775, 0]
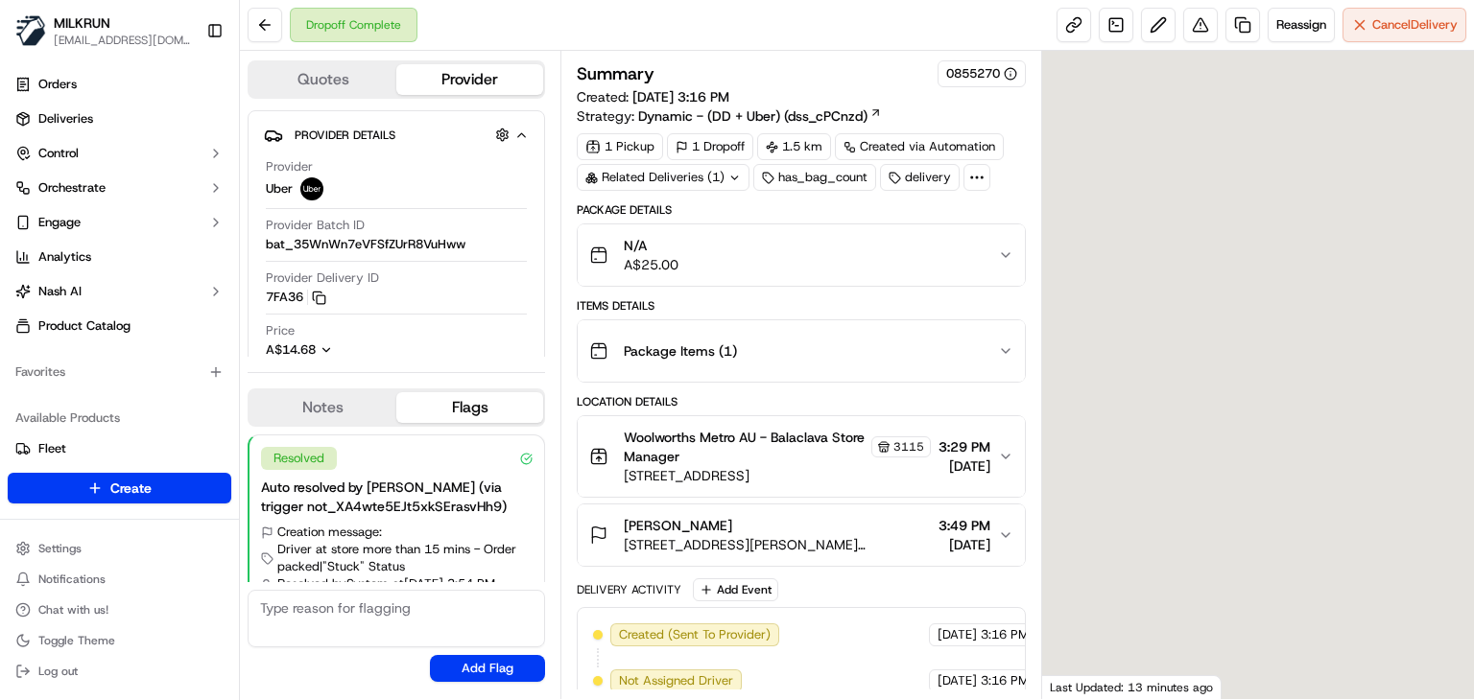
scroll to position [66, 0]
